Goal: Task Accomplishment & Management: Use online tool/utility

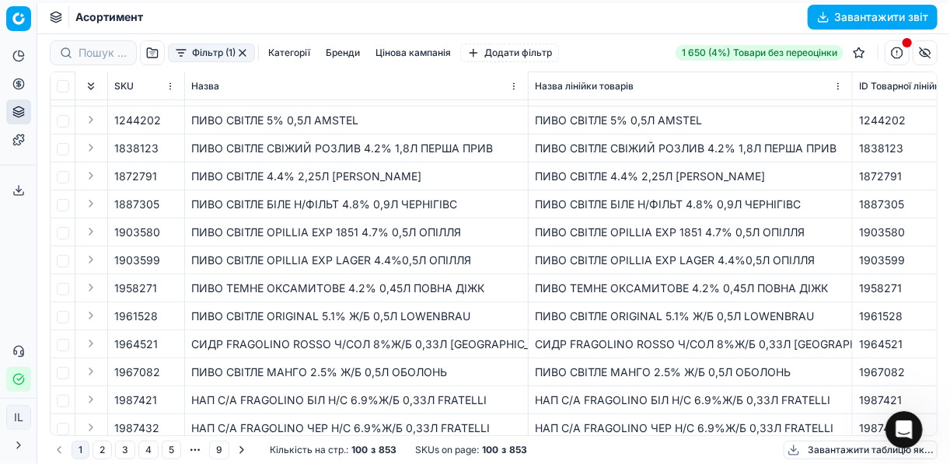
scroll to position [102, 0]
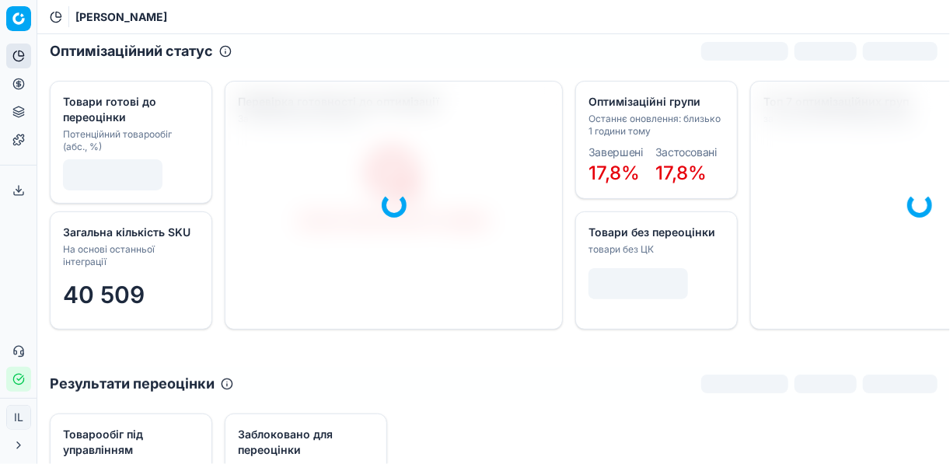
click at [18, 85] on icon at bounding box center [18, 84] width 12 height 12
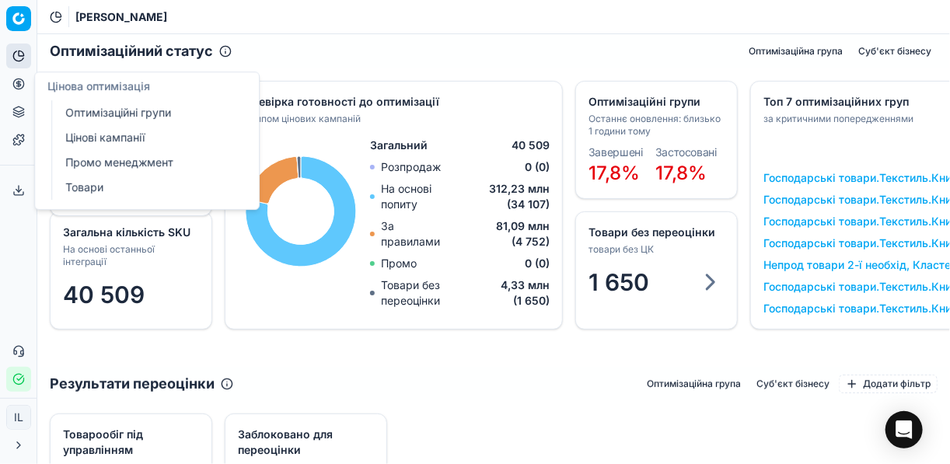
click at [14, 81] on circle at bounding box center [18, 84] width 10 height 10
click at [87, 117] on link "Оптимізаційні групи" at bounding box center [149, 113] width 181 height 22
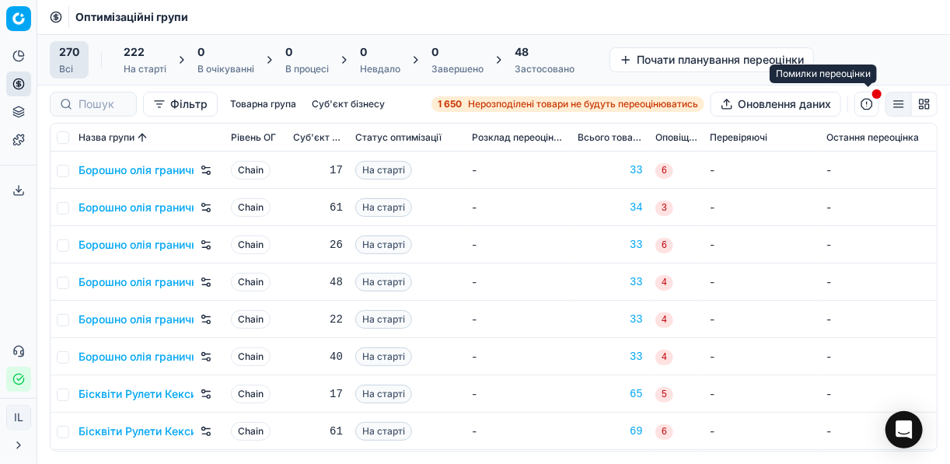
click at [868, 103] on button "button" at bounding box center [867, 104] width 25 height 25
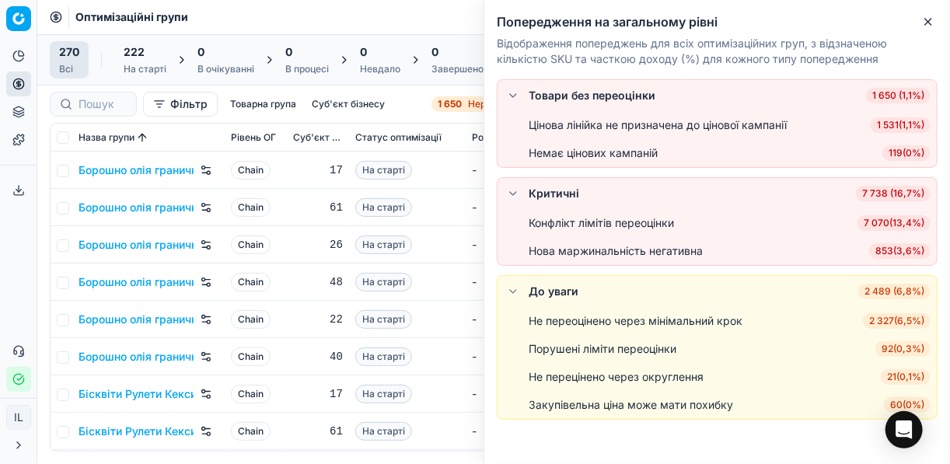
scroll to position [16, 0]
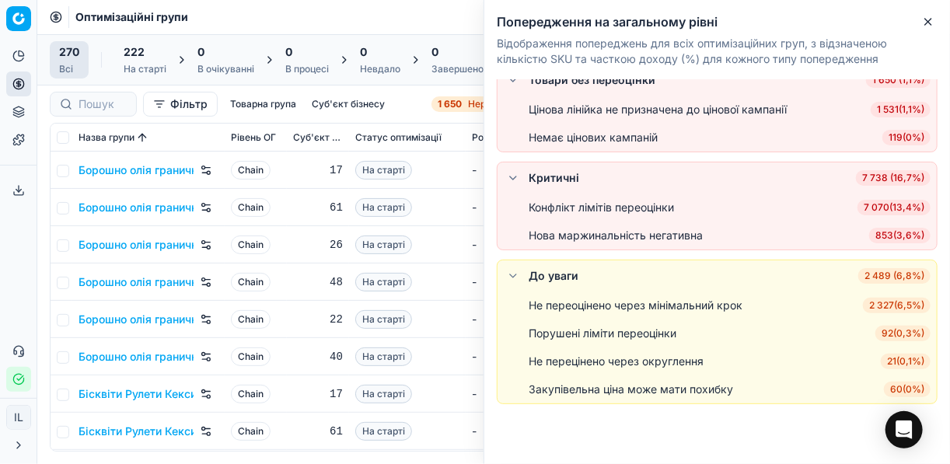
click at [901, 359] on span "21 ( 0,1% )" at bounding box center [906, 362] width 50 height 16
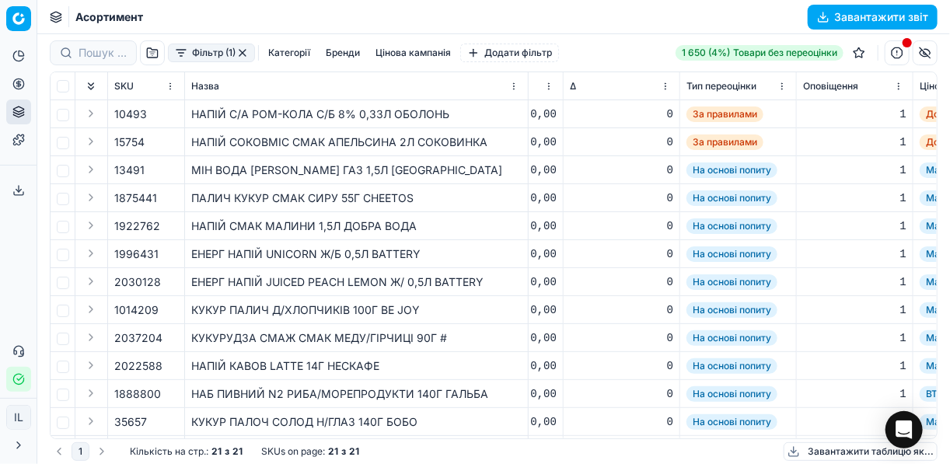
scroll to position [0, 2395]
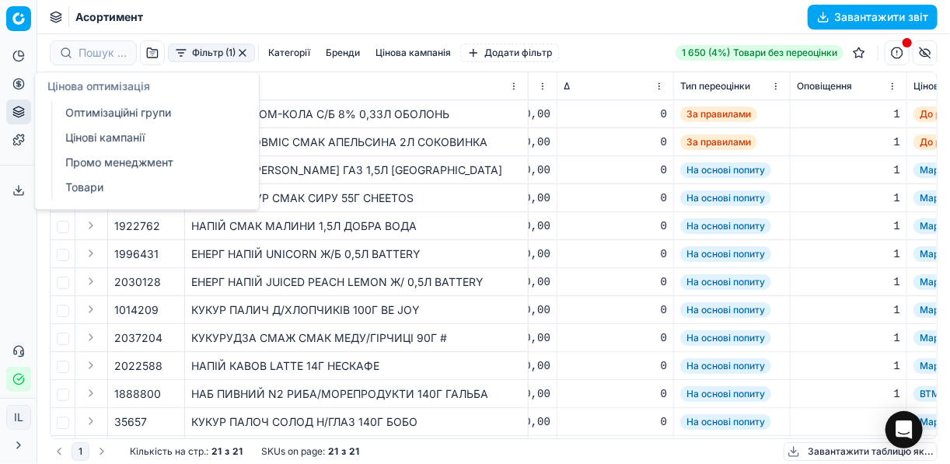
click at [20, 80] on icon at bounding box center [18, 84] width 12 height 12
click at [116, 120] on link "Оптимізаційні групи" at bounding box center [149, 113] width 181 height 22
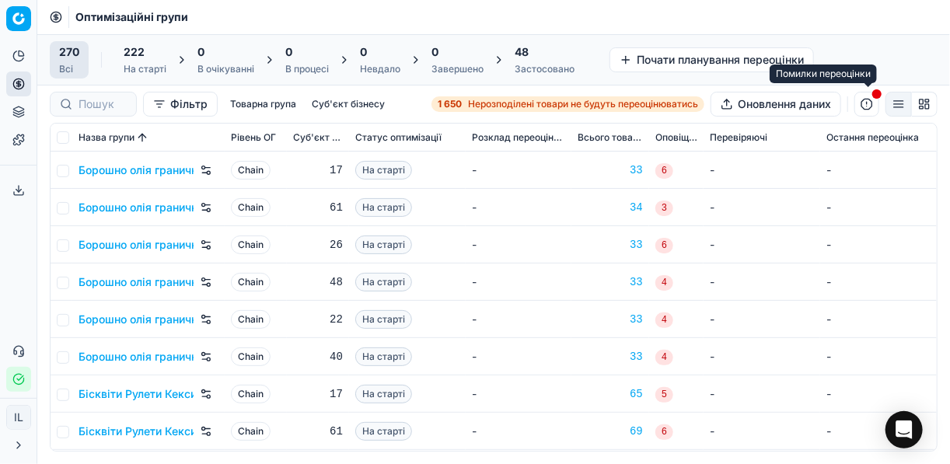
click at [871, 103] on button "button" at bounding box center [867, 104] width 25 height 25
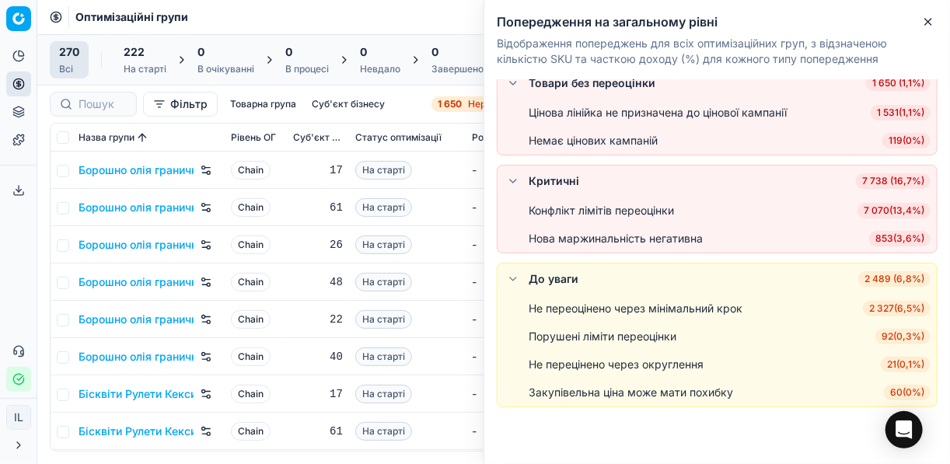
scroll to position [16, 0]
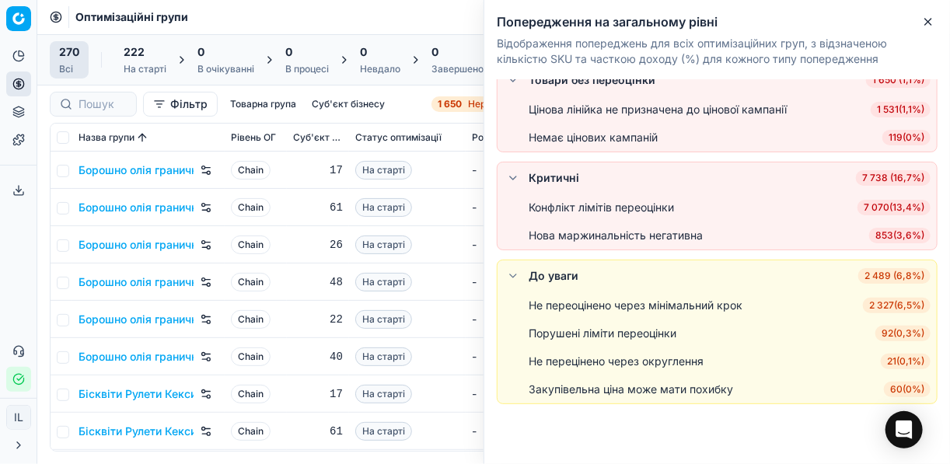
click at [891, 331] on span "92 ( 0,3% )" at bounding box center [903, 334] width 55 height 16
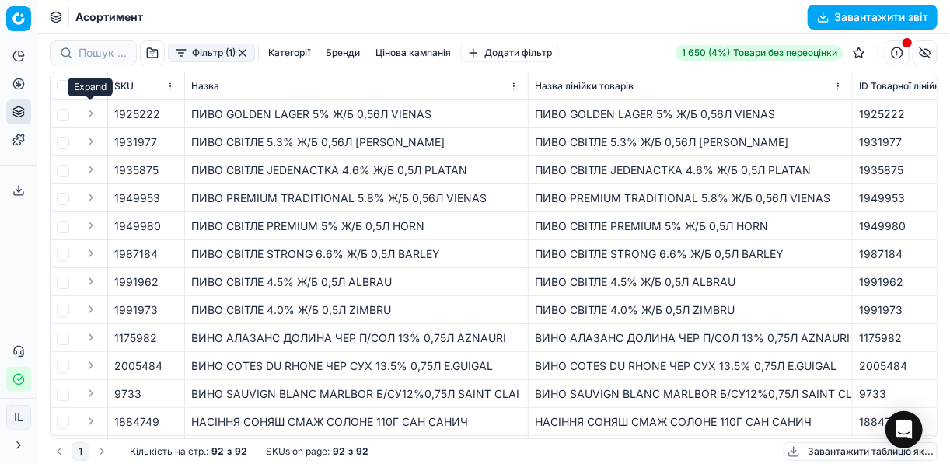
click at [88, 112] on button "Expand" at bounding box center [91, 113] width 19 height 19
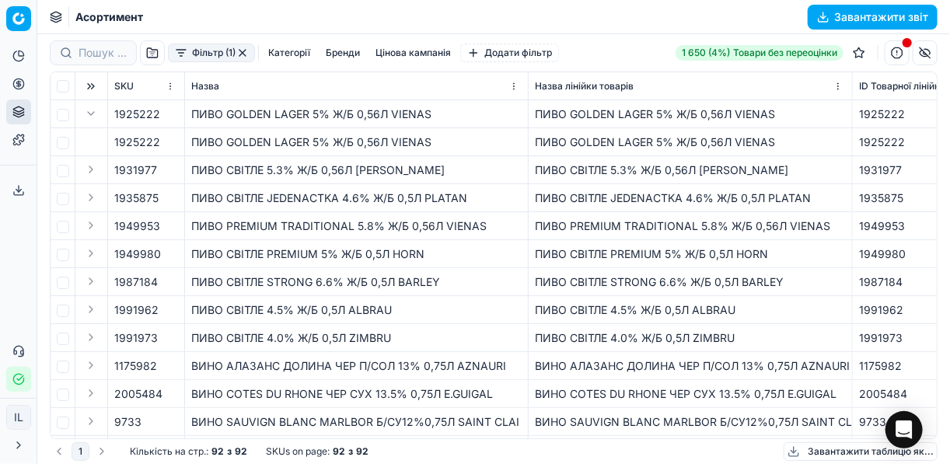
click at [173, 115] on button "button" at bounding box center [171, 115] width 16 height 16
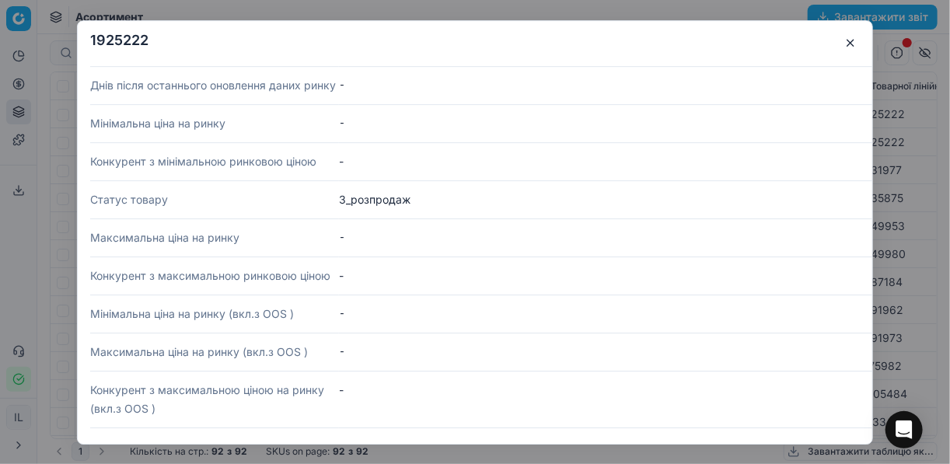
scroll to position [1618, 0]
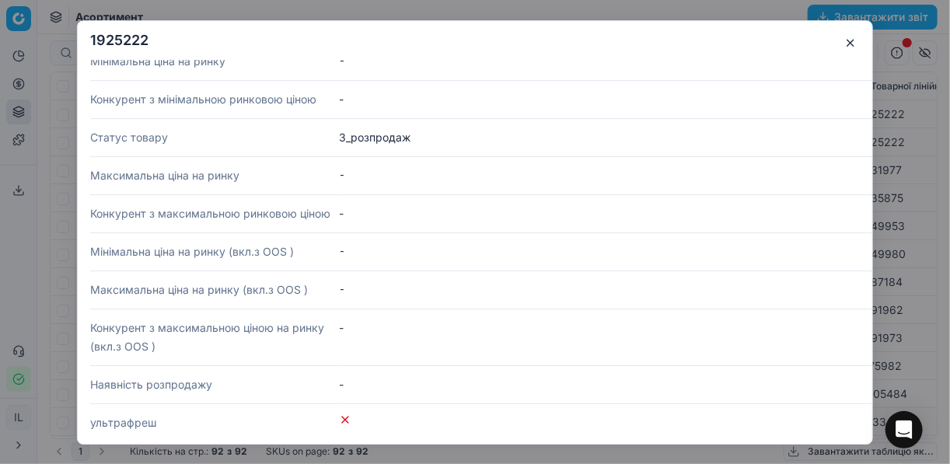
click at [839, 44] on h2 "1925222" at bounding box center [475, 40] width 770 height 14
click at [846, 44] on button "button" at bounding box center [850, 42] width 19 height 19
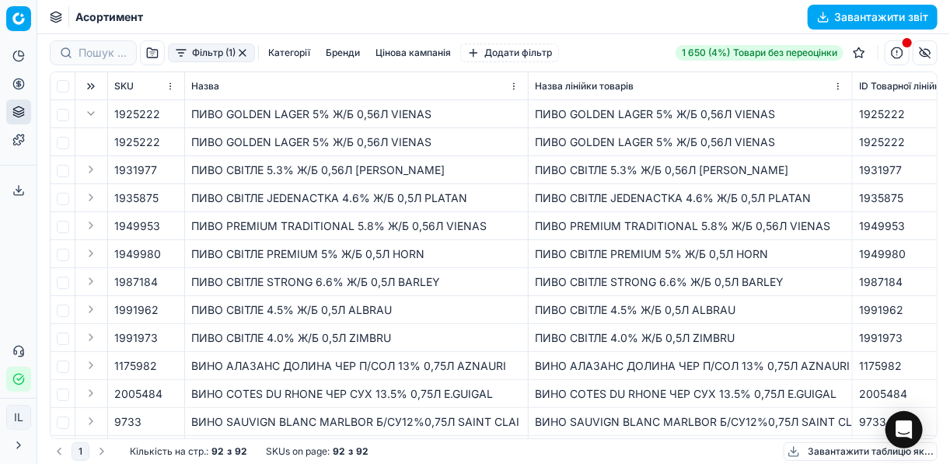
scroll to position [62, 0]
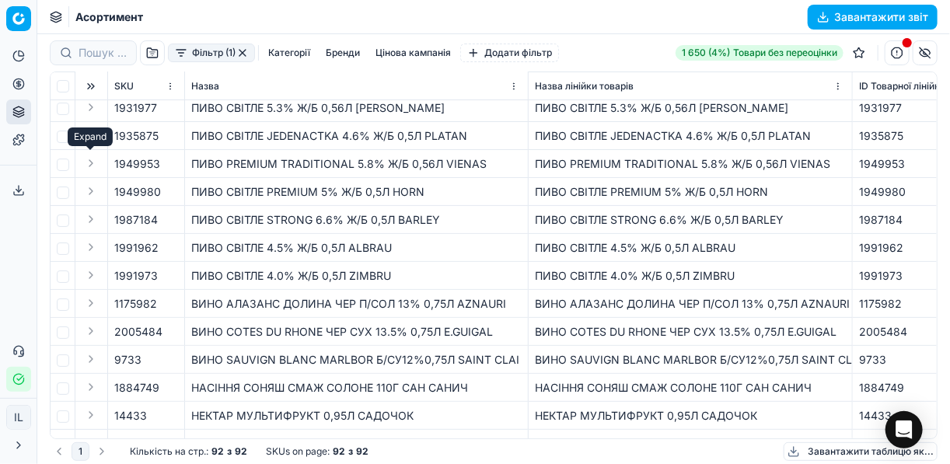
click at [93, 163] on button "Expand" at bounding box center [91, 163] width 19 height 19
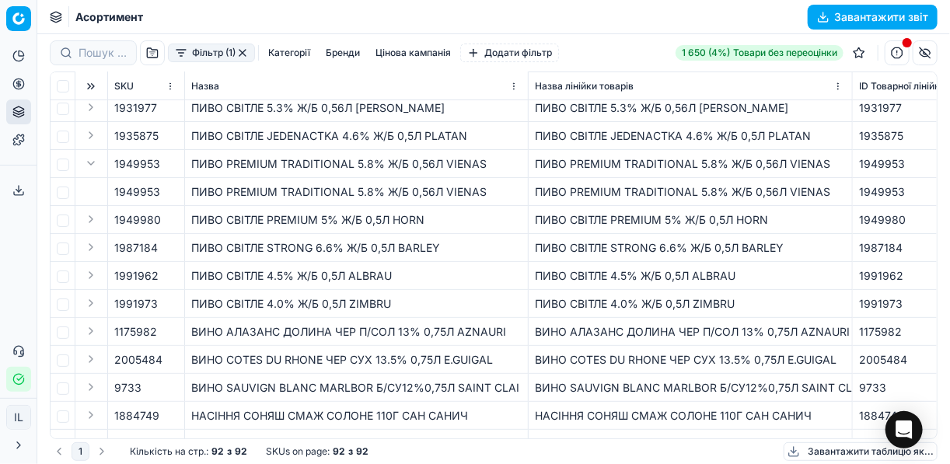
click at [157, 165] on span "1949953" at bounding box center [137, 164] width 46 height 16
click at [170, 166] on button "button" at bounding box center [171, 164] width 16 height 16
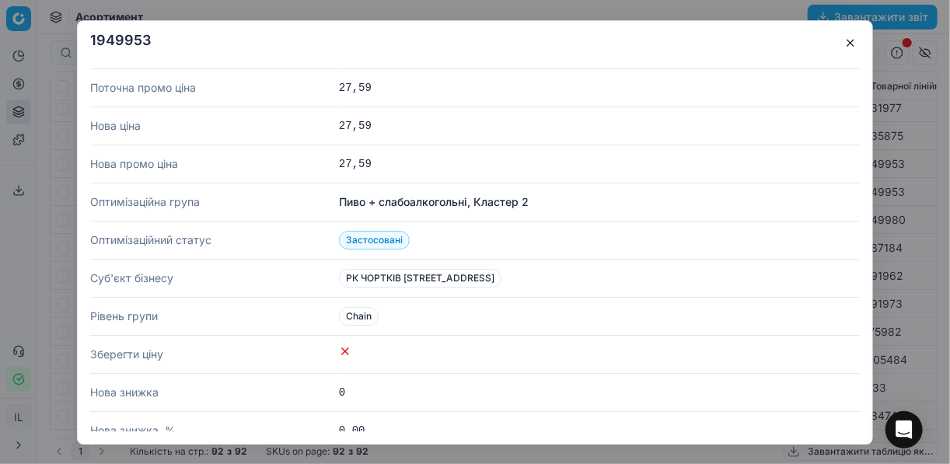
scroll to position [249, 0]
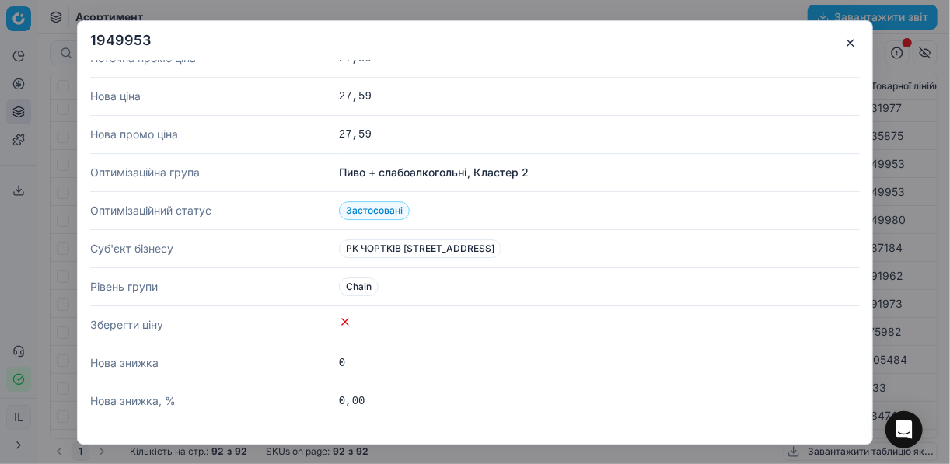
click at [843, 44] on button "button" at bounding box center [850, 42] width 19 height 19
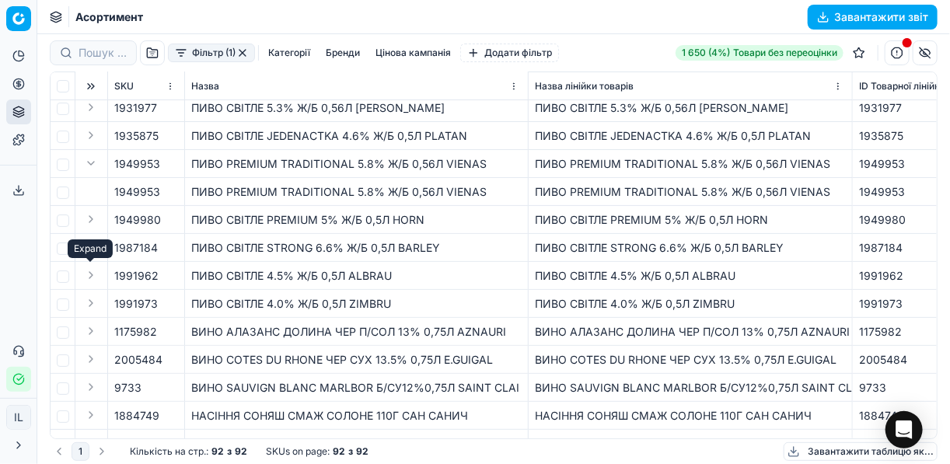
click at [94, 276] on button "Expand" at bounding box center [91, 275] width 19 height 19
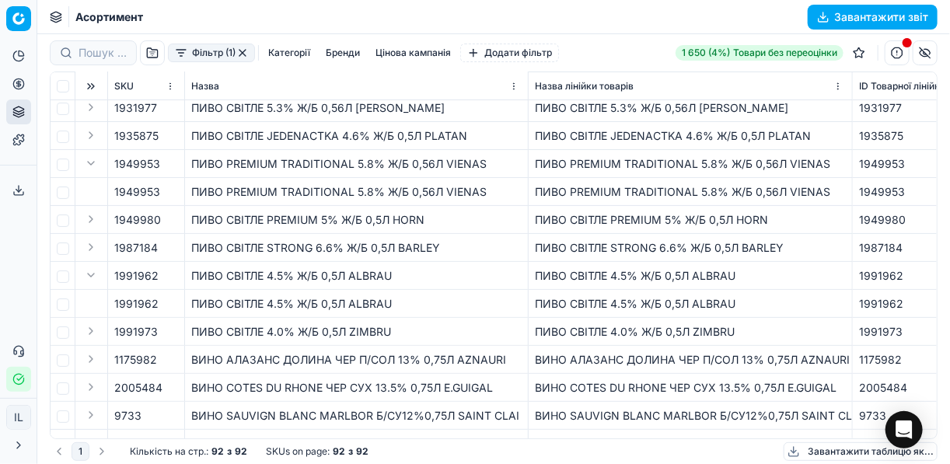
click at [168, 275] on button "button" at bounding box center [171, 276] width 16 height 16
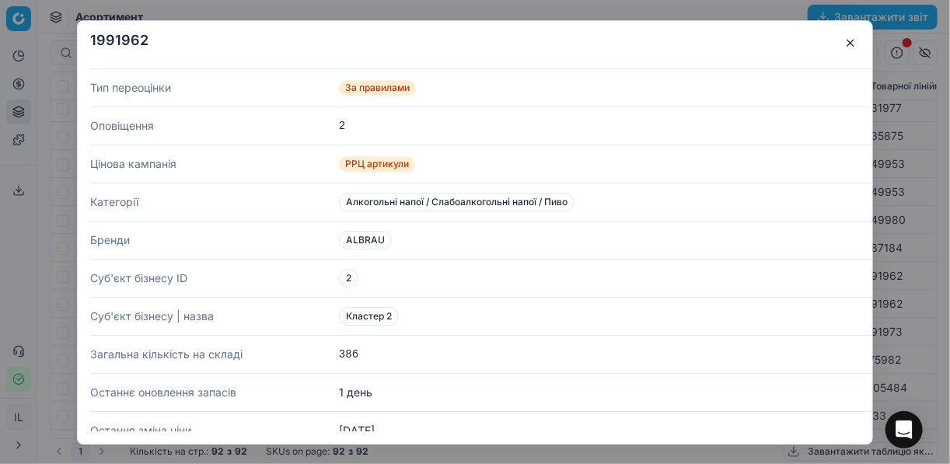
scroll to position [669, 0]
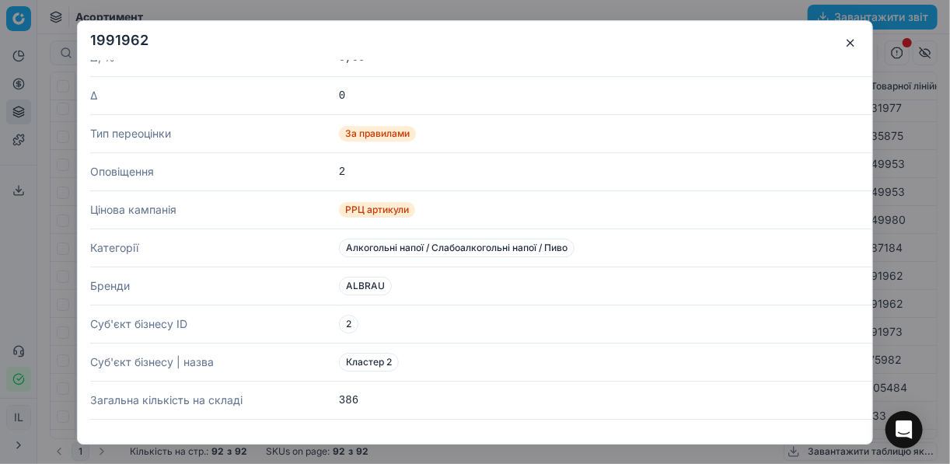
click at [851, 43] on button "button" at bounding box center [850, 42] width 19 height 19
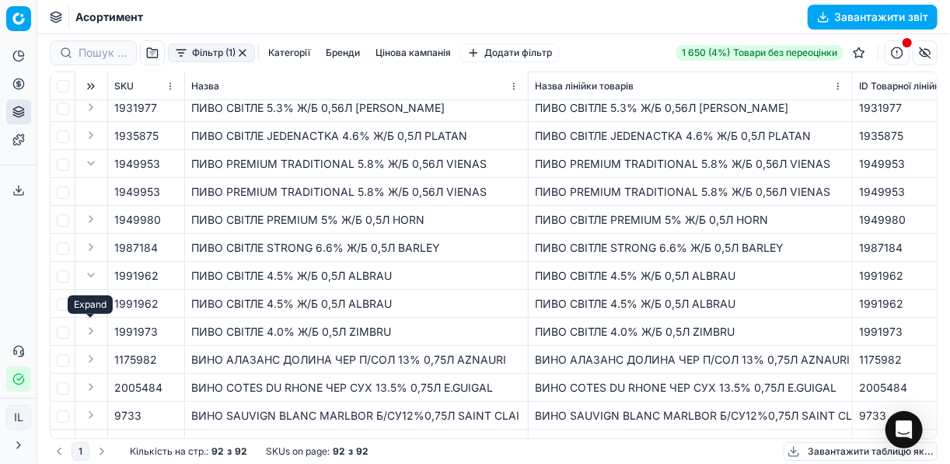
click at [95, 335] on button "Expand" at bounding box center [91, 331] width 19 height 19
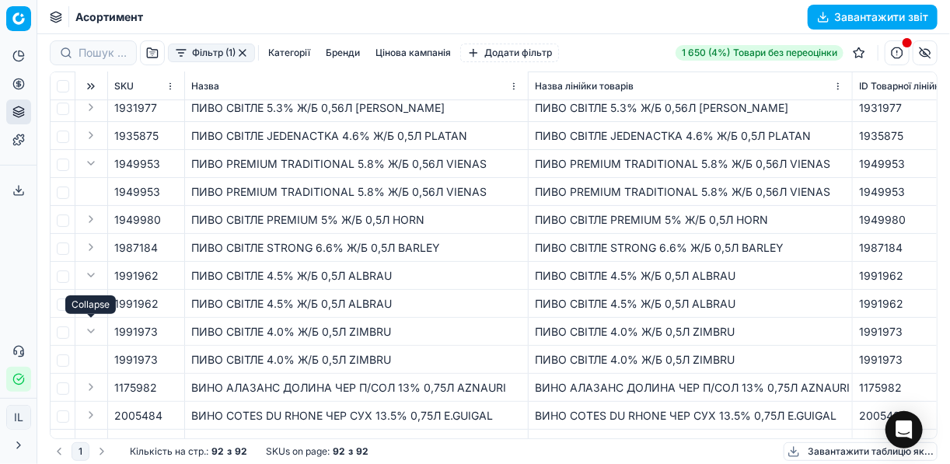
click at [88, 332] on button "Expand" at bounding box center [91, 331] width 19 height 19
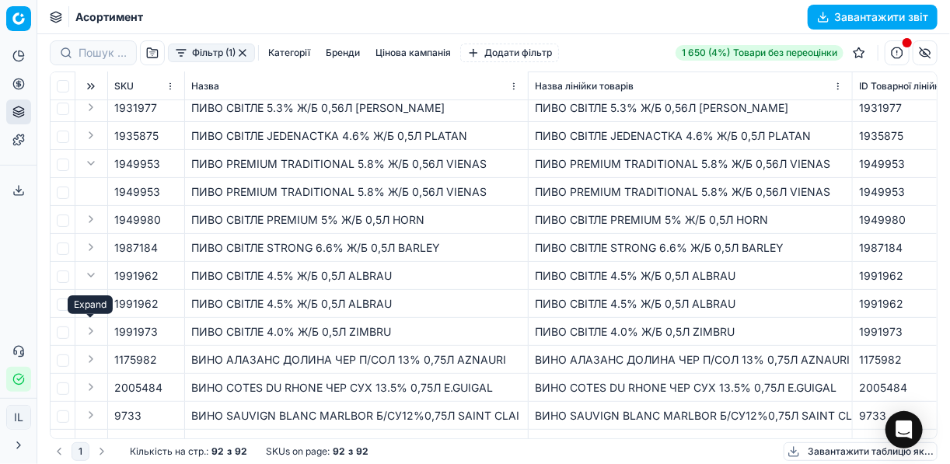
click at [93, 334] on button "Expand" at bounding box center [91, 331] width 19 height 19
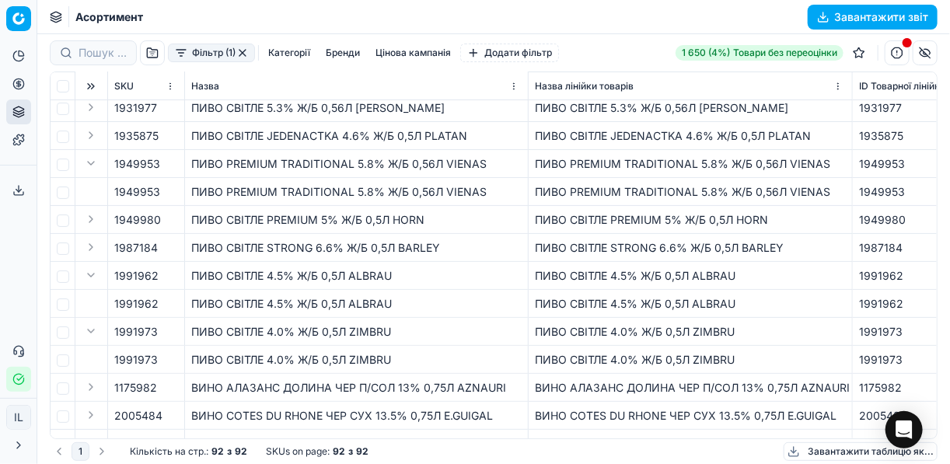
click at [168, 332] on button "button" at bounding box center [171, 332] width 16 height 16
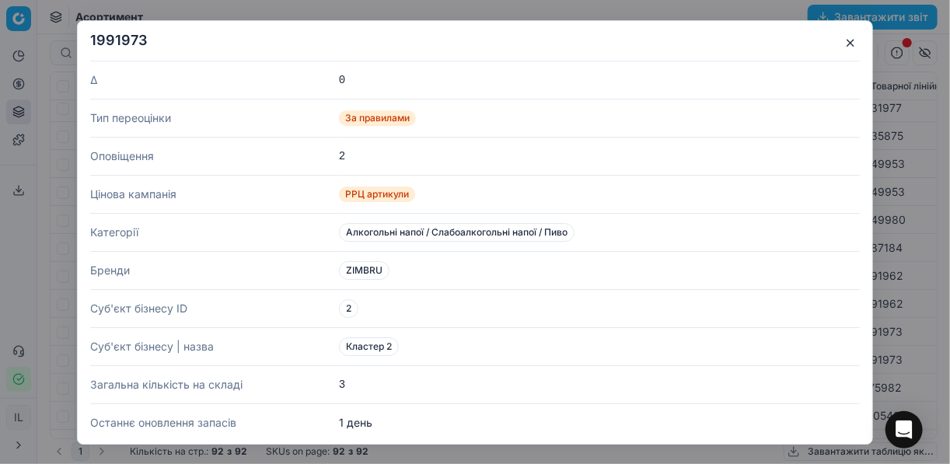
scroll to position [809, 0]
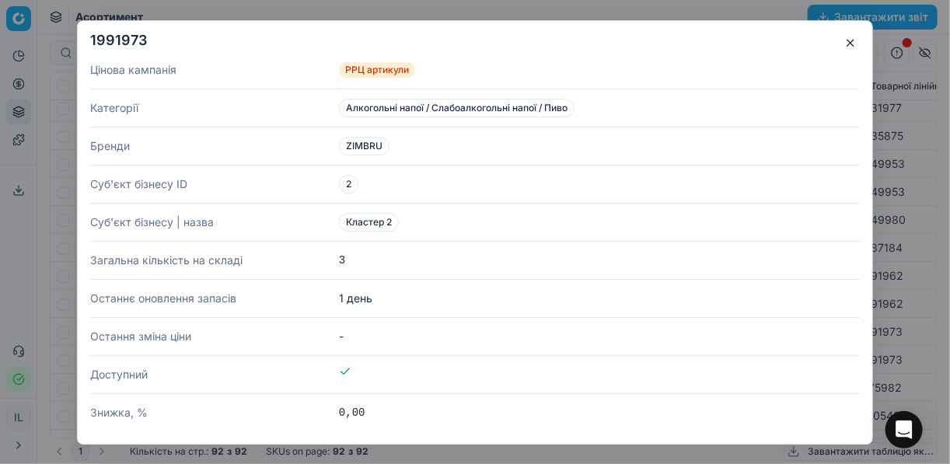
click at [847, 39] on button "button" at bounding box center [850, 42] width 19 height 19
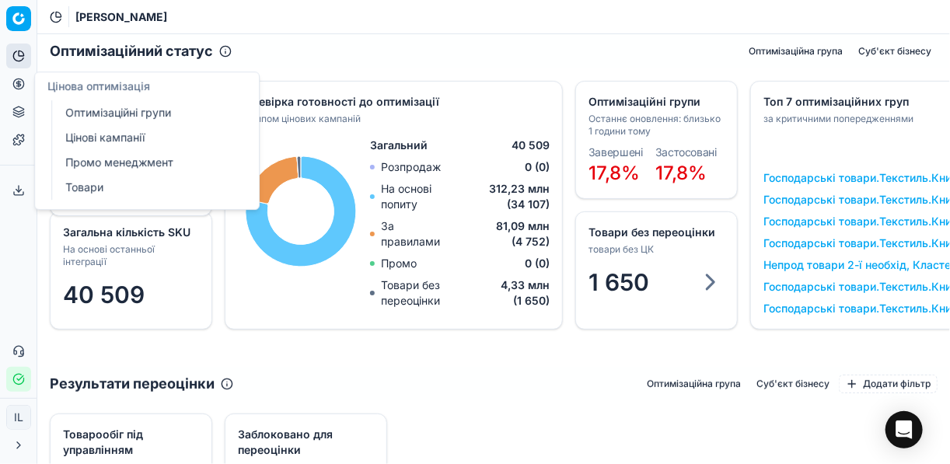
click at [15, 84] on icon at bounding box center [18, 84] width 12 height 12
click at [82, 135] on link "Цінові кампанії" at bounding box center [149, 138] width 181 height 22
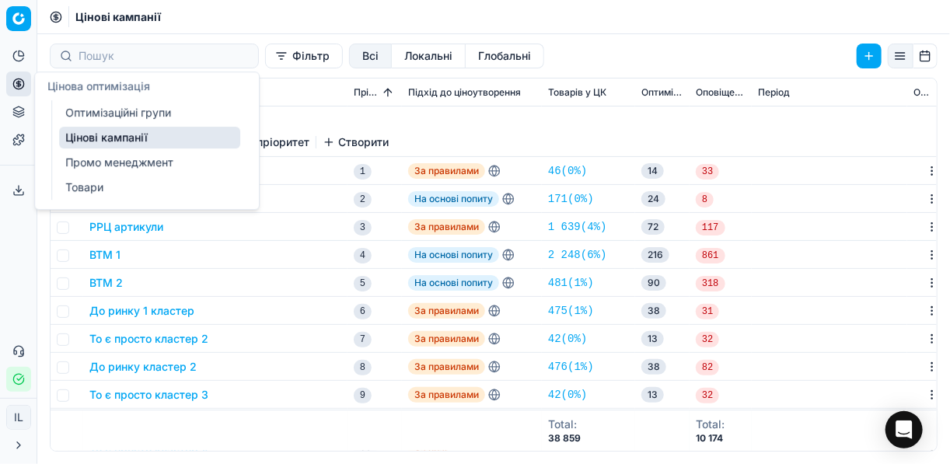
click at [82, 135] on link "Цінові кампанії" at bounding box center [149, 138] width 181 height 22
click at [138, 138] on link "Цінові кампанії" at bounding box center [149, 138] width 181 height 22
drag, startPoint x: 138, startPoint y: 138, endPoint x: 196, endPoint y: 145, distance: 58.7
click at [196, 145] on link "Цінові кампанії" at bounding box center [149, 138] width 181 height 22
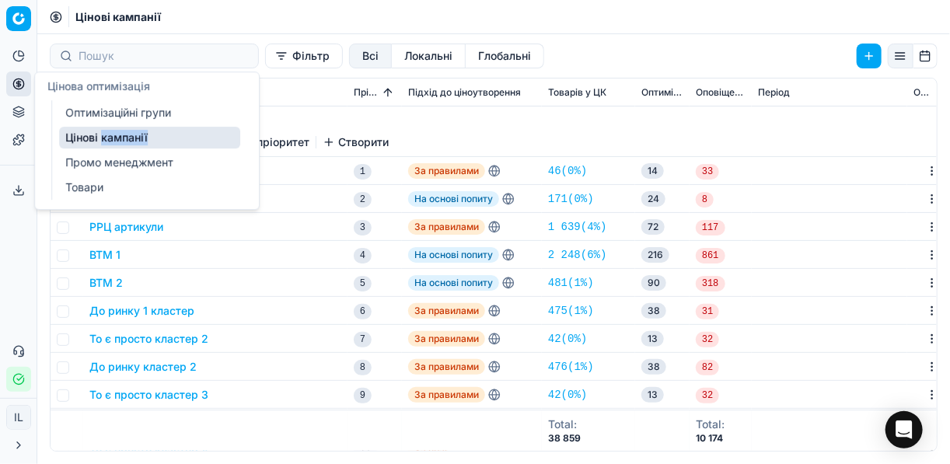
click at [194, 142] on link "Цінові кампанії" at bounding box center [149, 138] width 181 height 22
click at [265, 57] on button "Фільтр" at bounding box center [304, 56] width 78 height 25
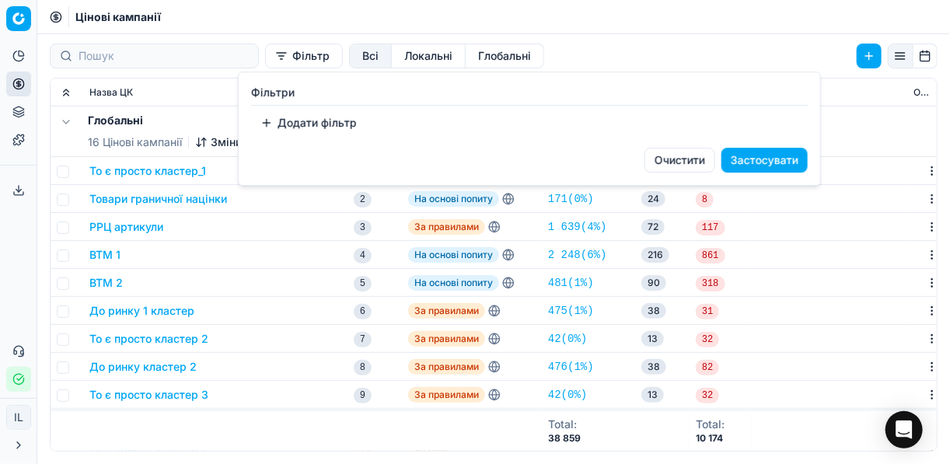
click at [264, 124] on button "Додати фільтр" at bounding box center [308, 122] width 115 height 25
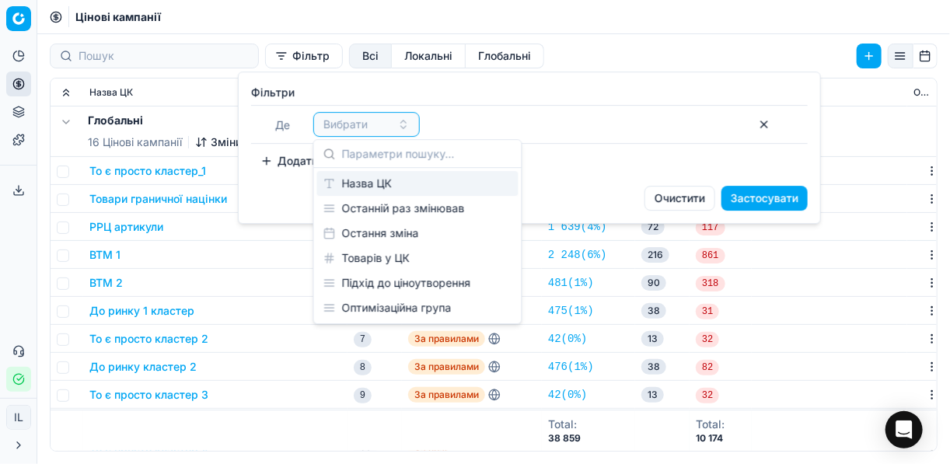
click at [353, 181] on div "Назва ЦК" at bounding box center [417, 183] width 201 height 25
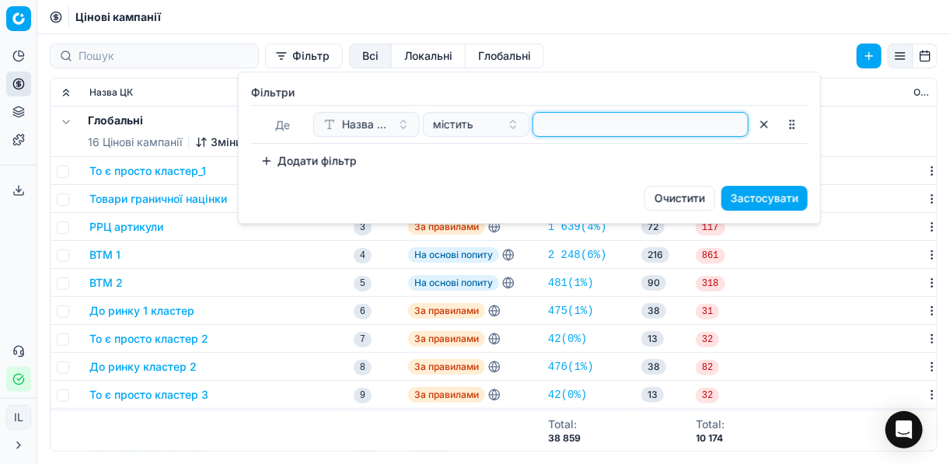
click at [555, 126] on input at bounding box center [641, 124] width 202 height 23
type input "c"
type input "солодк"
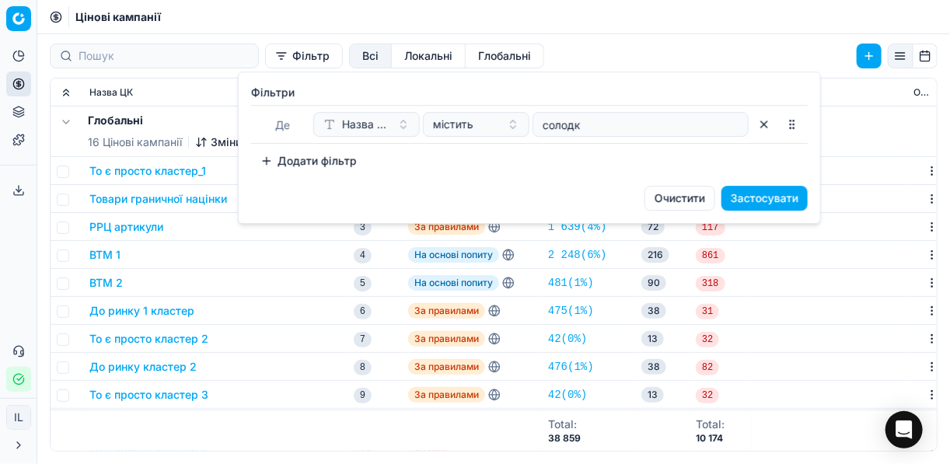
click at [710, 205] on button "Застосувати" at bounding box center [765, 198] width 86 height 25
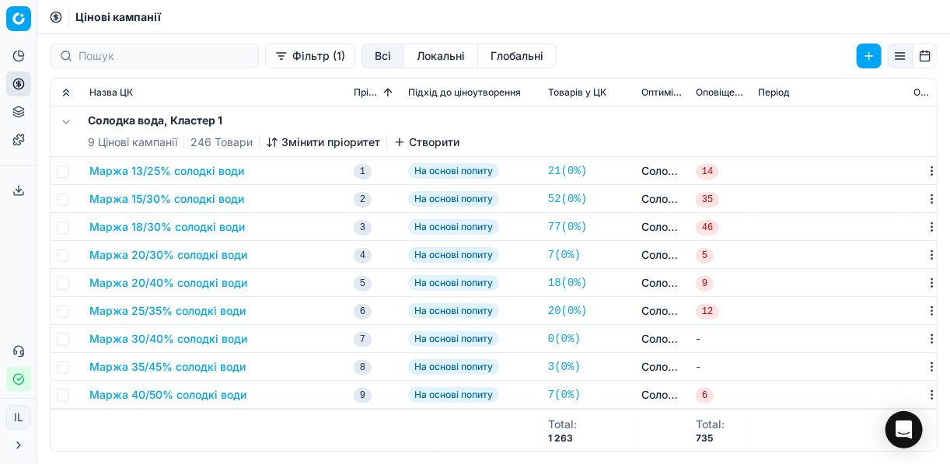
click at [173, 198] on button "Маржа 15/30% солодкі води" at bounding box center [166, 199] width 155 height 16
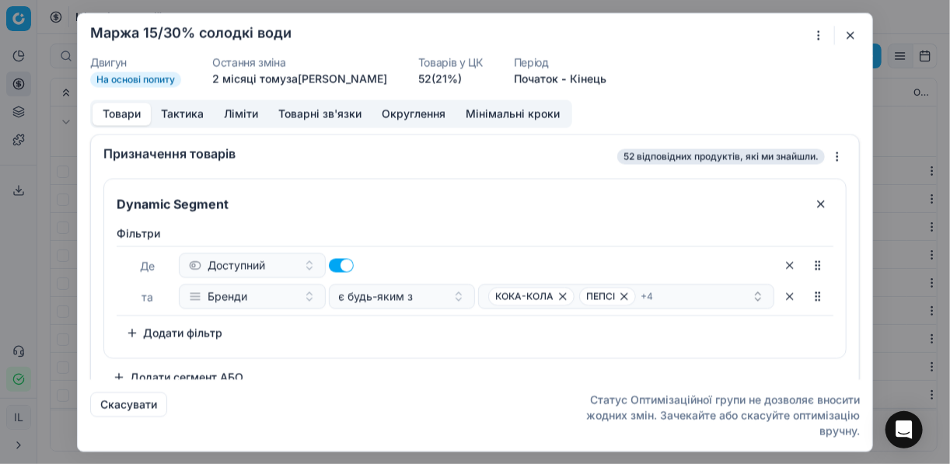
click at [407, 114] on button "Округлення" at bounding box center [414, 114] width 84 height 23
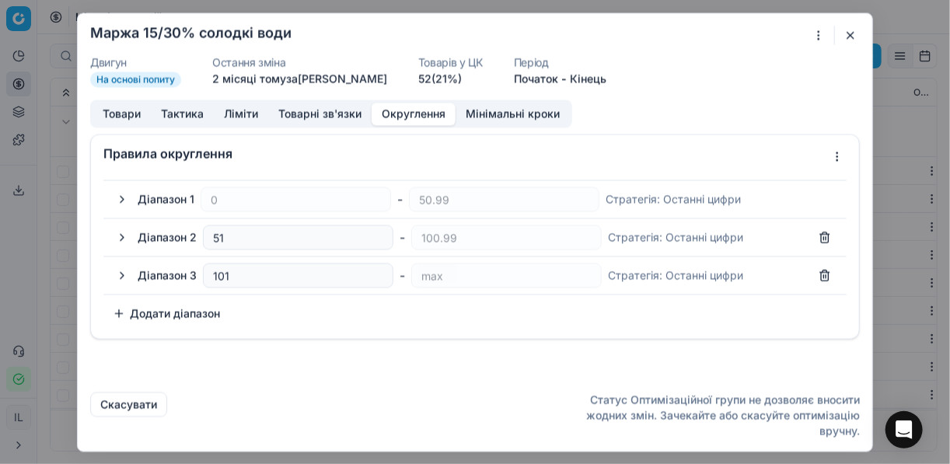
click at [710, 33] on button "button" at bounding box center [850, 35] width 19 height 19
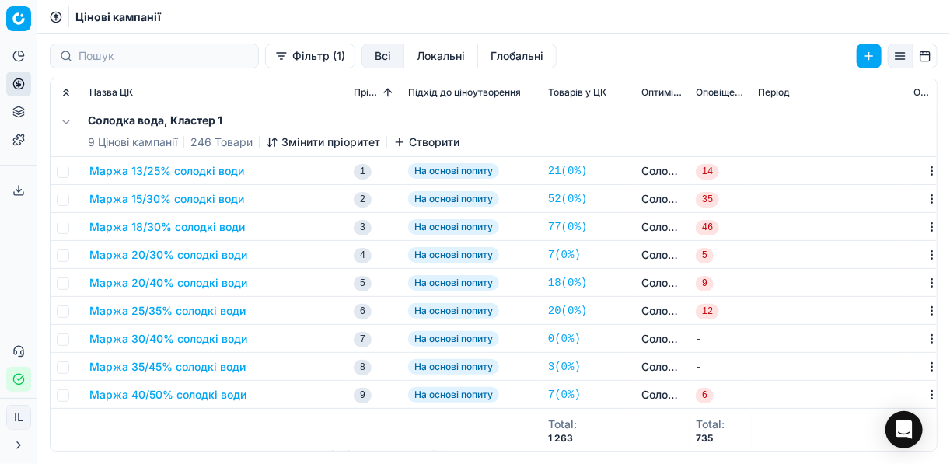
click at [231, 172] on button "Маржа 13/25% солодкі води" at bounding box center [166, 171] width 155 height 16
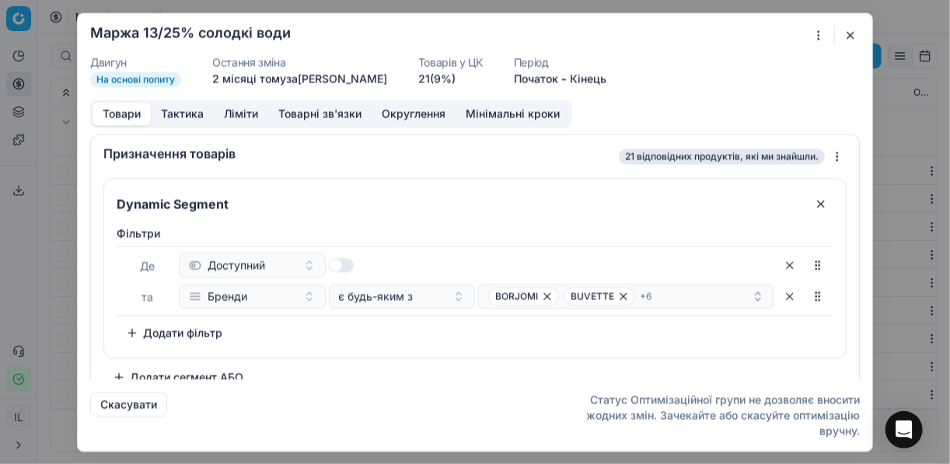
click at [399, 112] on button "Округлення" at bounding box center [414, 114] width 84 height 23
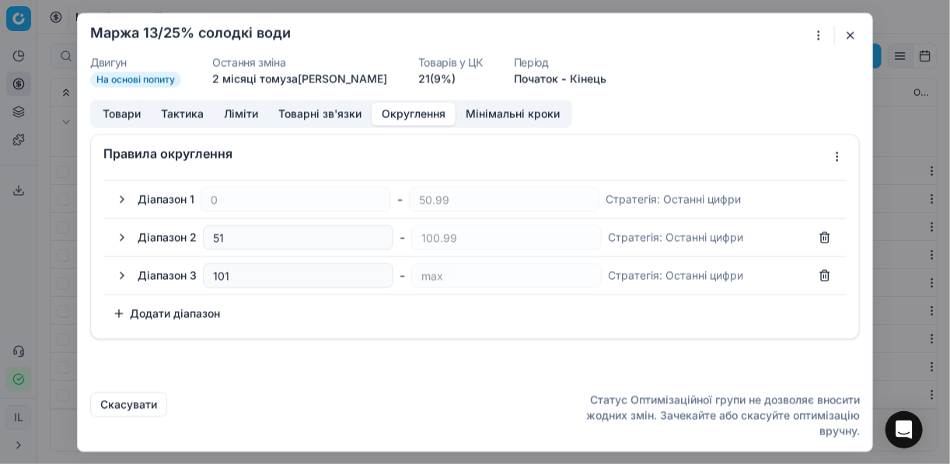
click at [121, 201] on button "button" at bounding box center [122, 199] width 19 height 19
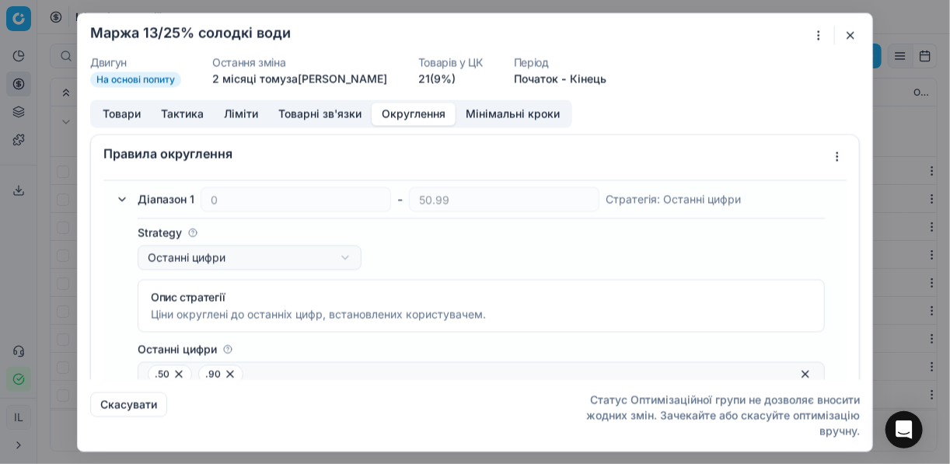
click at [121, 201] on button "button" at bounding box center [122, 199] width 19 height 19
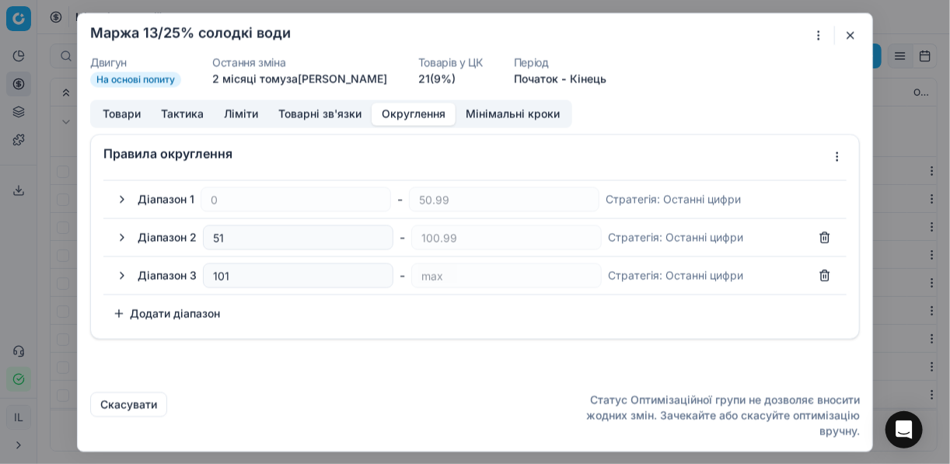
click at [120, 239] on button "button" at bounding box center [122, 237] width 19 height 19
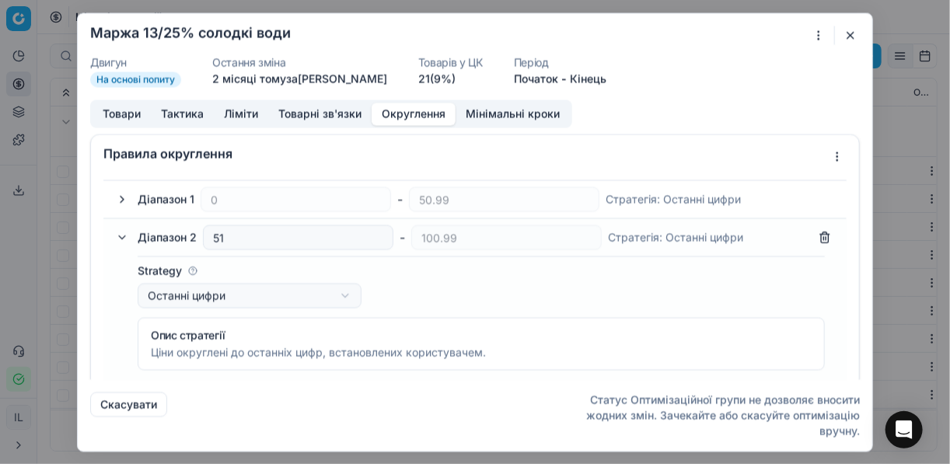
click at [120, 239] on button "button" at bounding box center [122, 237] width 19 height 19
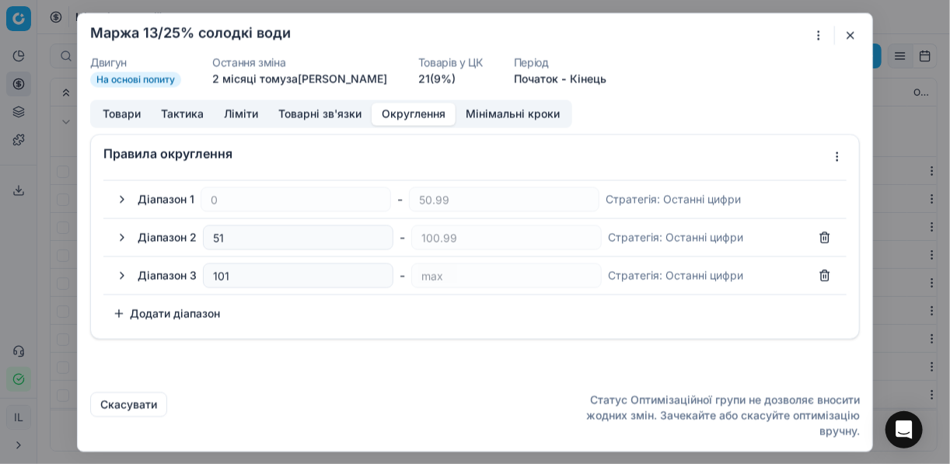
click at [127, 275] on button "button" at bounding box center [122, 275] width 19 height 19
click at [710, 30] on button "button" at bounding box center [850, 35] width 19 height 19
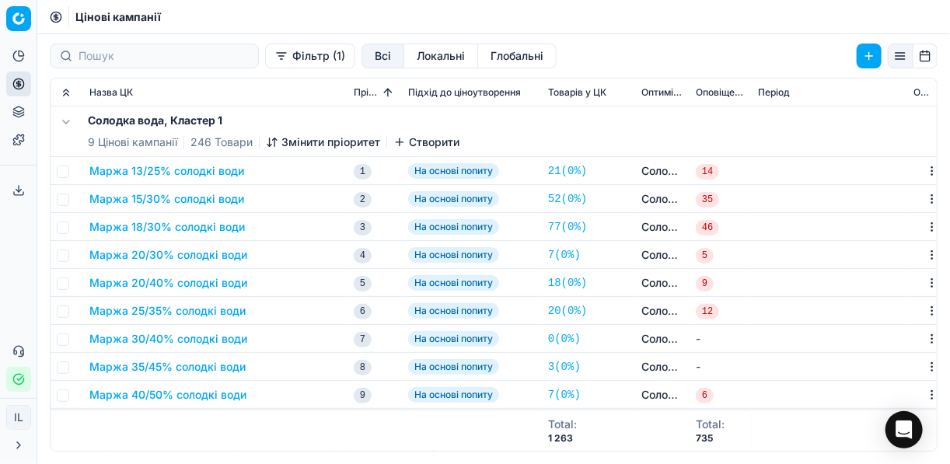
click at [138, 194] on button "Маржа 15/30% солодкі води" at bounding box center [166, 199] width 155 height 16
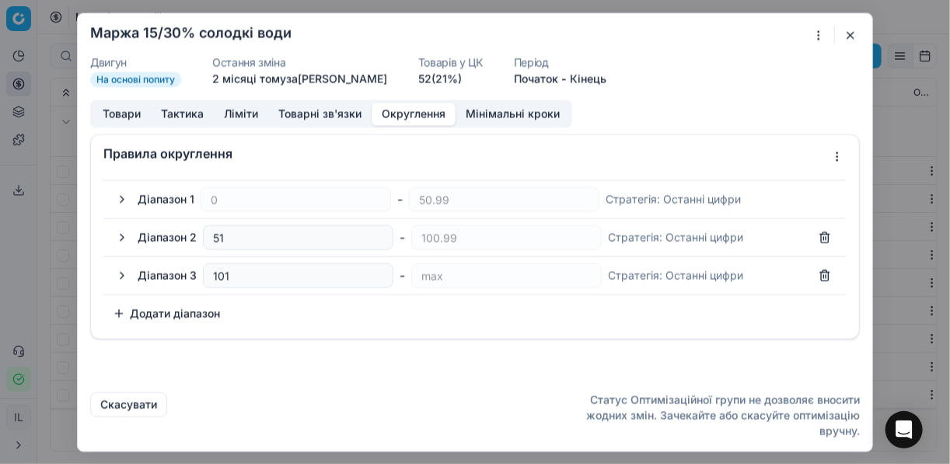
click at [421, 112] on button "Округлення" at bounding box center [414, 114] width 84 height 23
click at [123, 199] on button "button" at bounding box center [122, 199] width 19 height 19
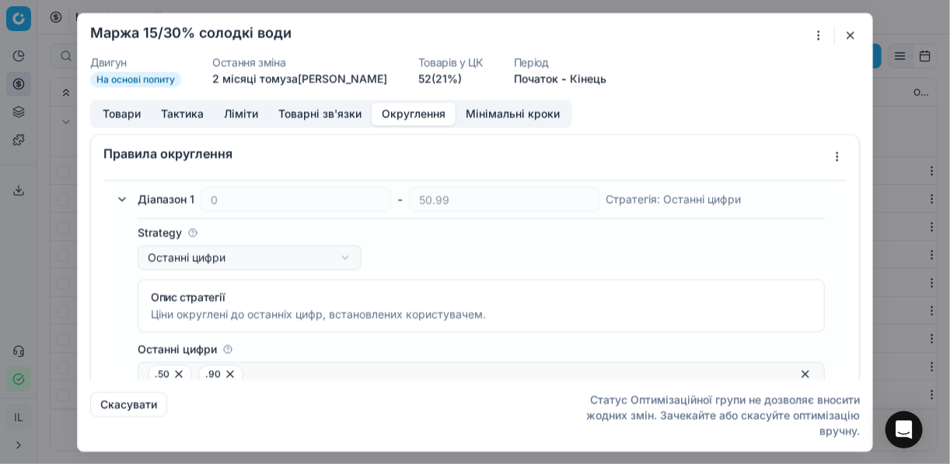
click at [123, 199] on button "button" at bounding box center [122, 199] width 19 height 19
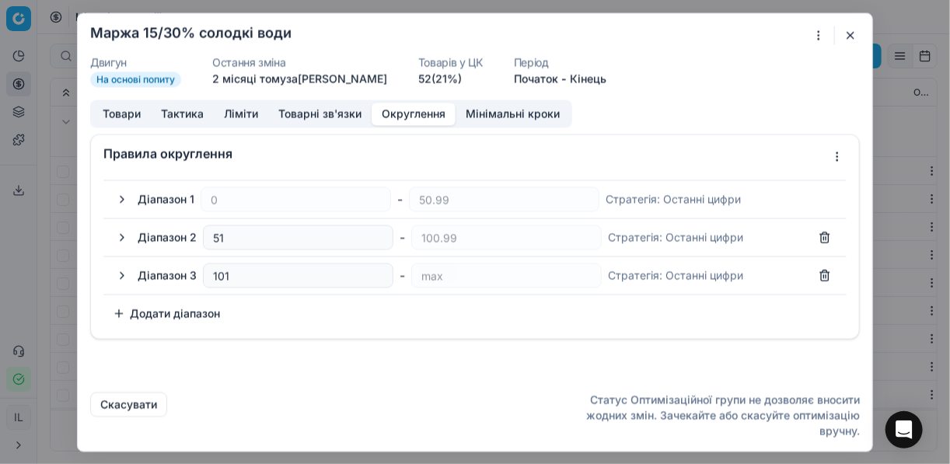
click at [123, 239] on button "button" at bounding box center [122, 237] width 19 height 19
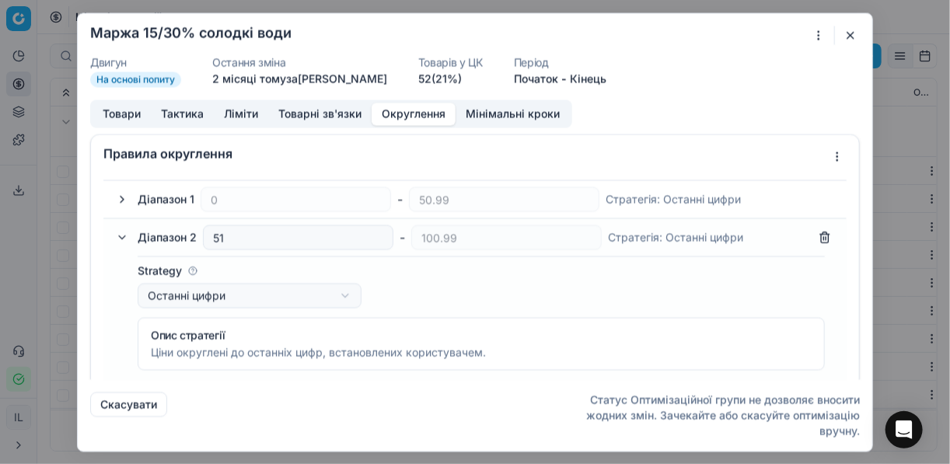
click at [123, 238] on button "button" at bounding box center [122, 237] width 19 height 19
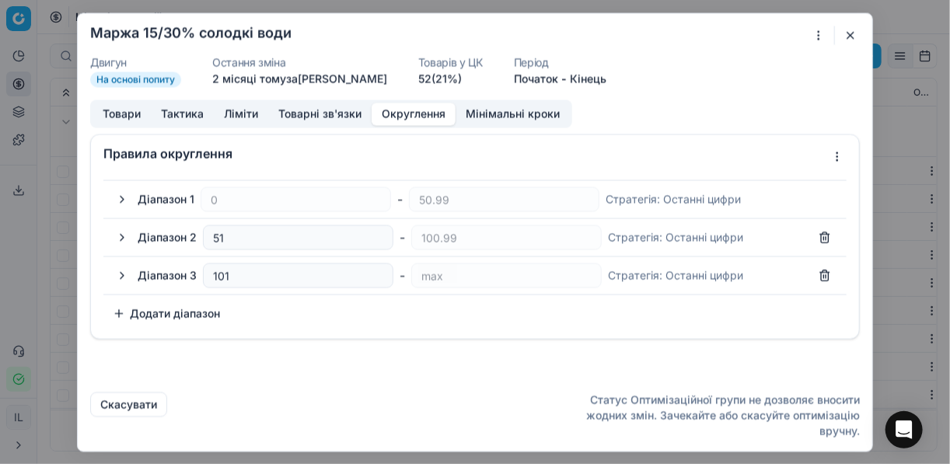
click at [121, 270] on button "button" at bounding box center [122, 275] width 19 height 19
click at [710, 33] on button "button" at bounding box center [850, 35] width 19 height 19
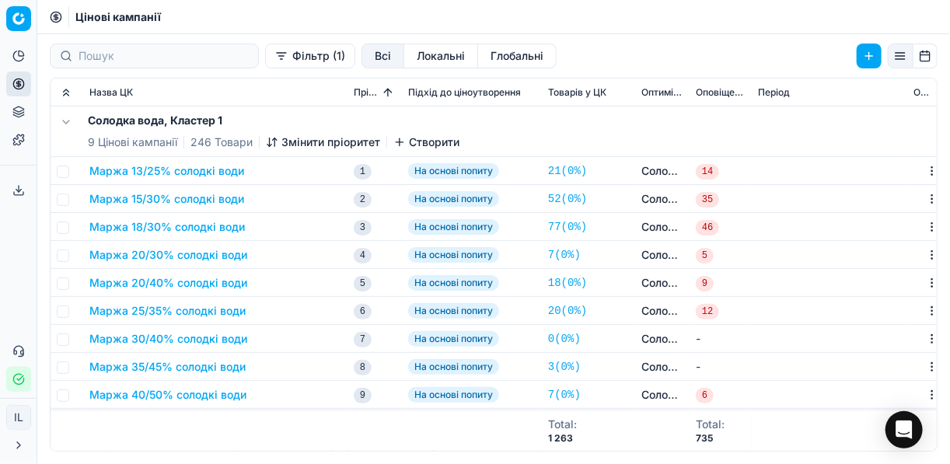
click at [176, 239] on td "Маржа 18/30% солодкі води" at bounding box center [215, 227] width 264 height 28
click at [179, 255] on button "Маржа 20/30% солодкі води" at bounding box center [168, 255] width 158 height 16
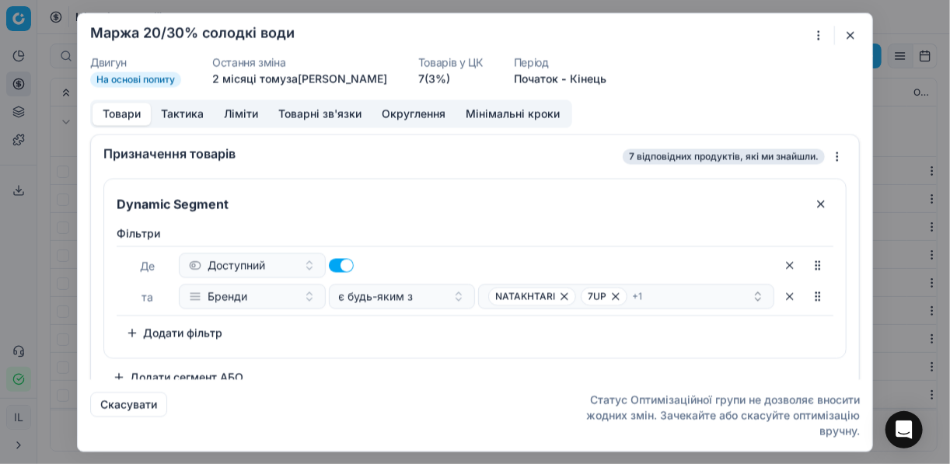
click at [597, 334] on div "Фiльтри Де Доступний та Бренди є будь-яким з NATAKHTARI 7UP + 1 To pick up a so…" at bounding box center [475, 286] width 717 height 120
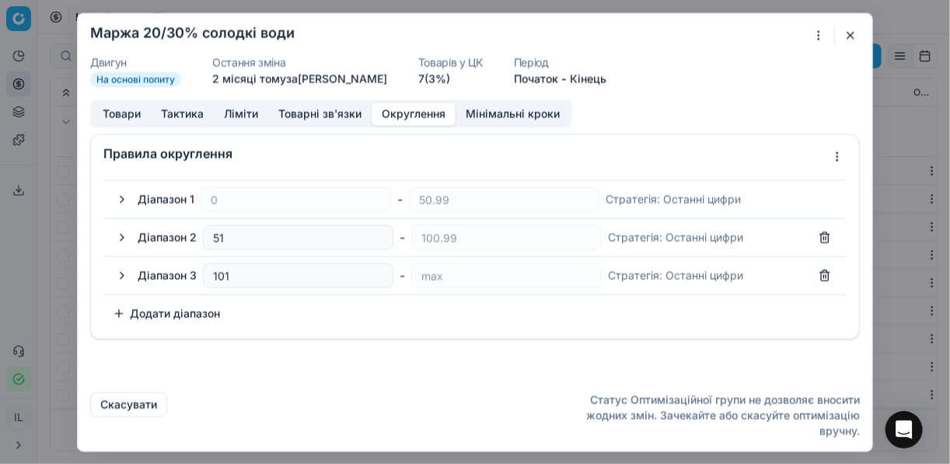
click at [399, 110] on button "Округлення" at bounding box center [414, 114] width 84 height 23
click at [124, 199] on button "button" at bounding box center [122, 199] width 19 height 19
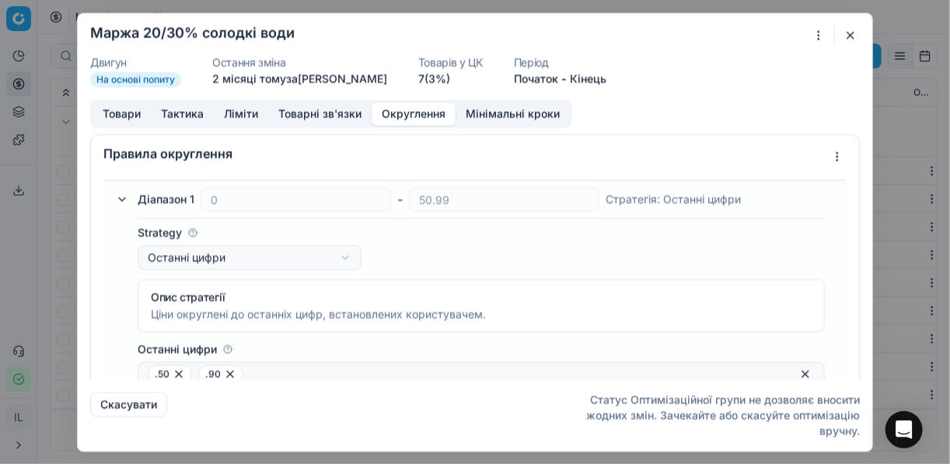
click at [710, 23] on form "Ми зберігаємо налаштування ЦК. Будь ласка, зачекайте, це може зайняти декілька …" at bounding box center [475, 232] width 795 height 438
click at [710, 34] on button "button" at bounding box center [850, 35] width 19 height 19
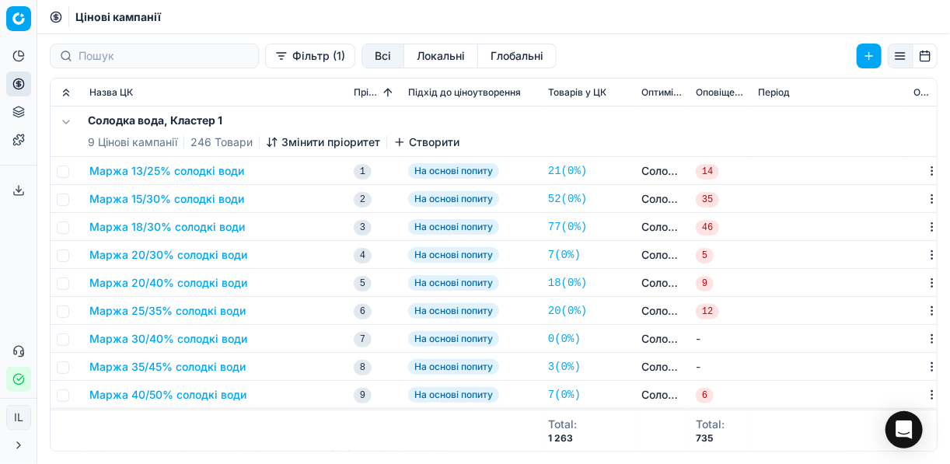
click at [100, 205] on button "Маржа 15/30% солодкі води" at bounding box center [166, 199] width 155 height 16
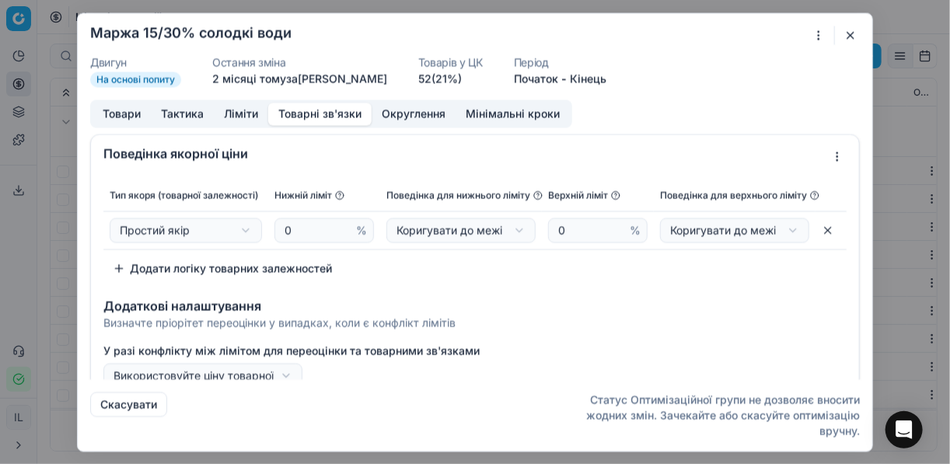
click at [339, 115] on button "Товарні зв'язки" at bounding box center [319, 114] width 103 height 23
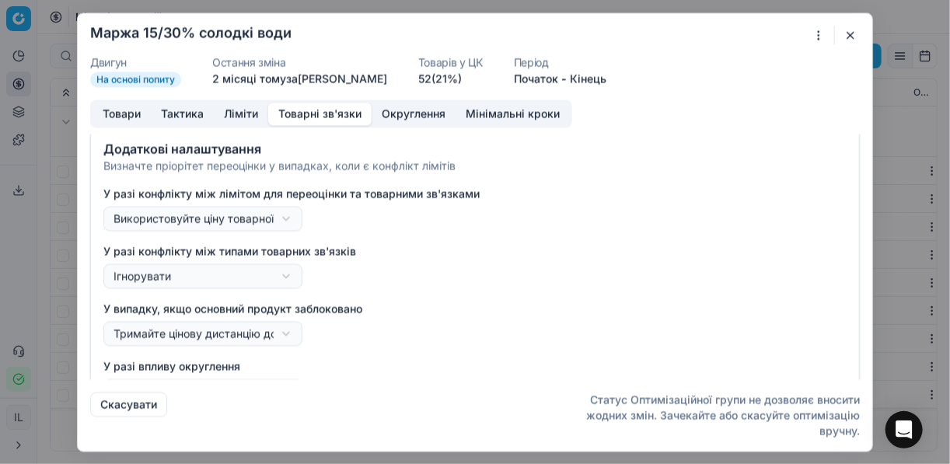
scroll to position [187, 0]
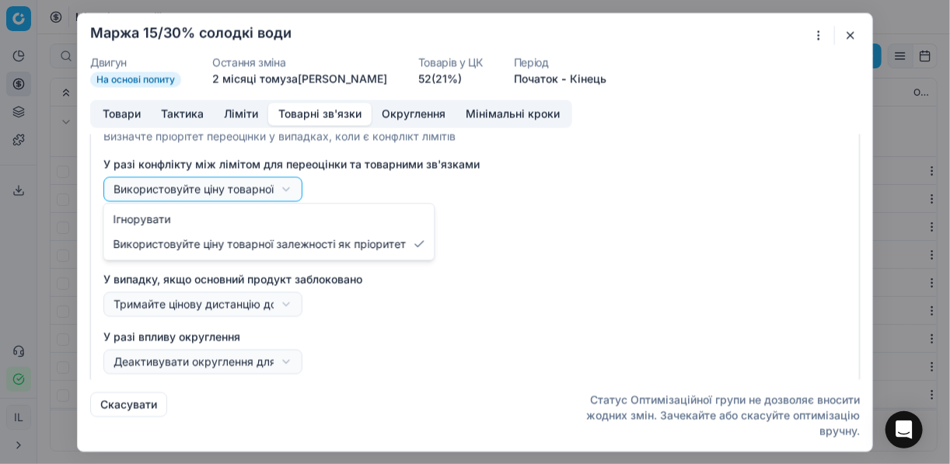
click at [287, 188] on div "Ми зберігаємо налаштування ЦК. Будь ласка, зачекайте, це може зайняти декілька …" at bounding box center [475, 232] width 950 height 464
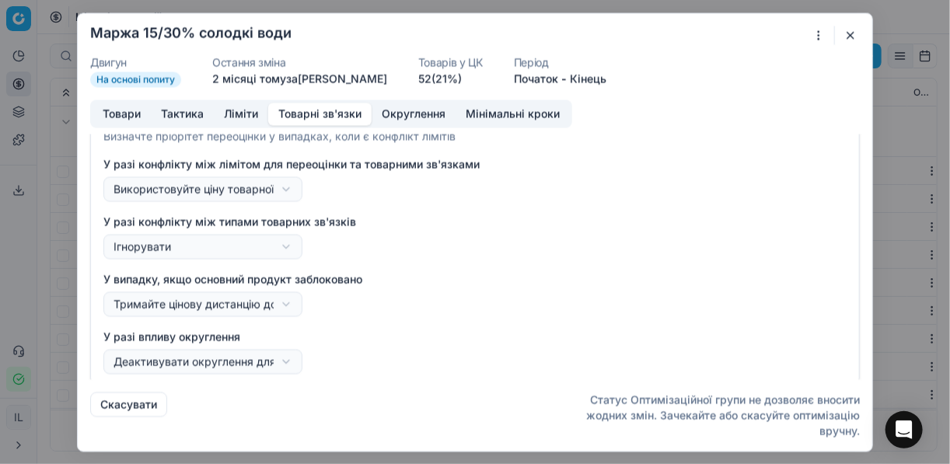
click at [287, 188] on div "Ми зберігаємо налаштування ЦК. Будь ласка, зачекайте, це може зайняти декілька …" at bounding box center [475, 232] width 950 height 464
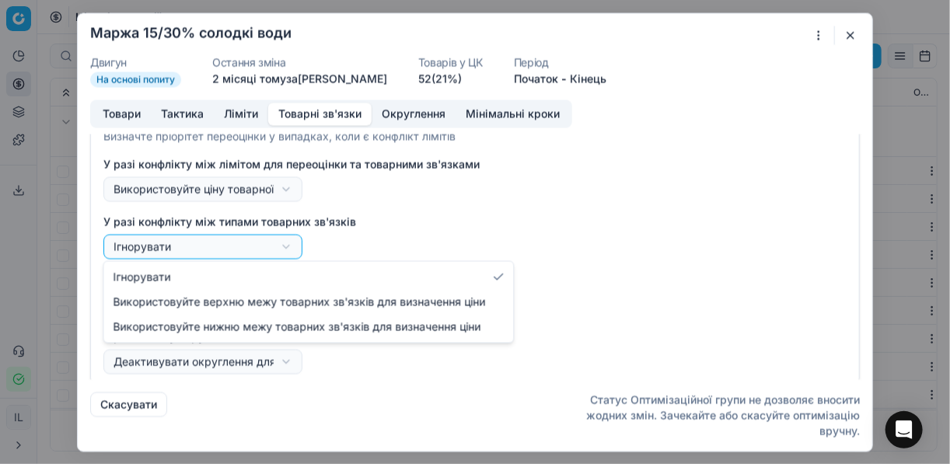
click at [286, 243] on div "Ми зберігаємо налаштування ЦК. Будь ласка, зачекайте, це може зайняти декілька …" at bounding box center [475, 232] width 950 height 464
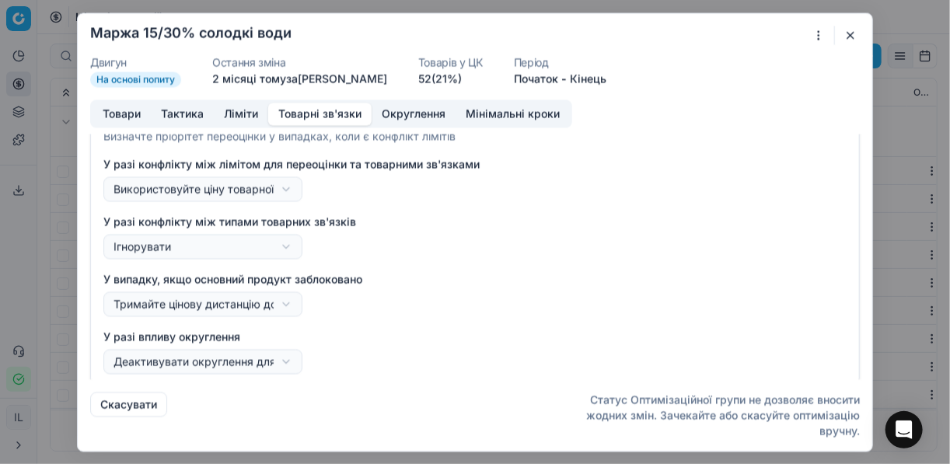
scroll to position [192, 0]
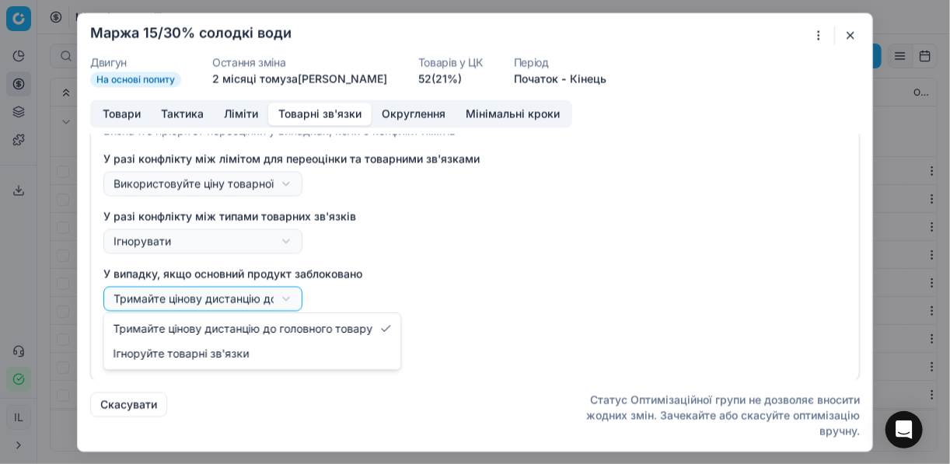
click at [285, 298] on div "Ми зберігаємо налаштування ЦК. Будь ласка, зачекайте, це може зайняти декілька …" at bounding box center [475, 232] width 950 height 464
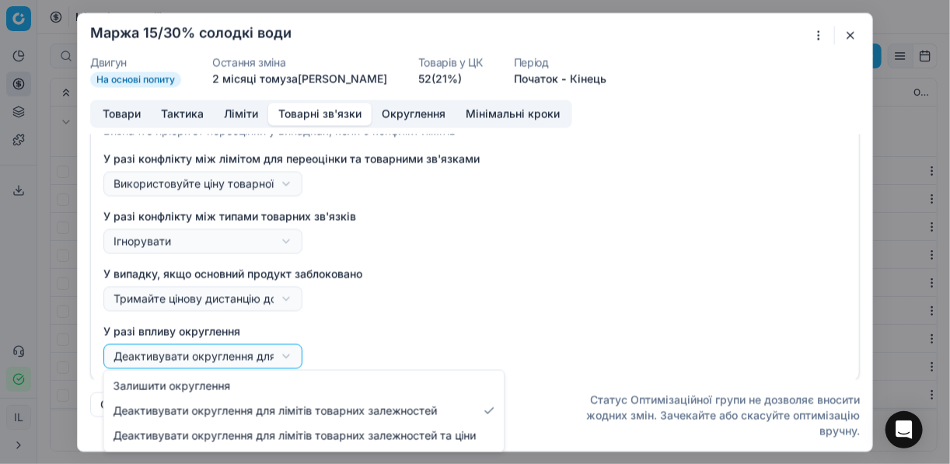
click at [284, 359] on div "Ми зберігаємо налаштування ЦК. Будь ласка, зачекайте, це може зайняти декілька …" at bounding box center [475, 232] width 950 height 464
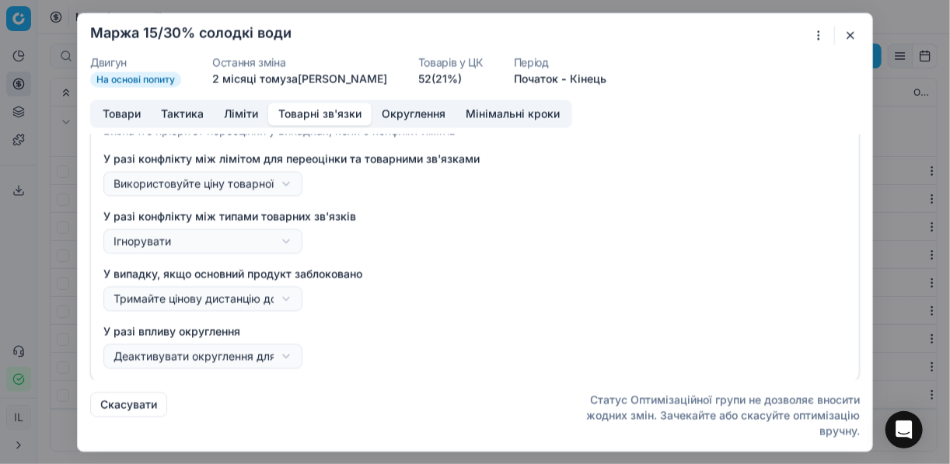
click at [710, 119] on div "Ми зберігаємо налаштування ЦК. Будь ласка, зачекайте, це може зайняти декілька …" at bounding box center [475, 232] width 950 height 464
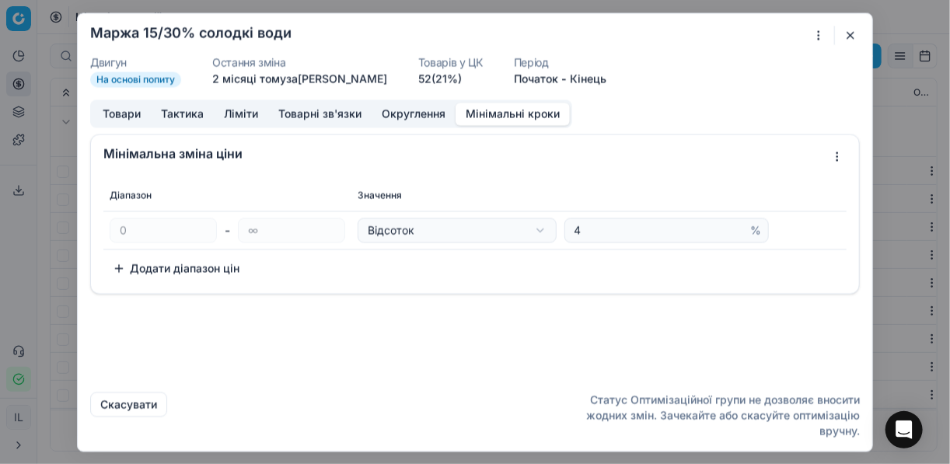
click at [506, 114] on button "Мінімальні кроки" at bounding box center [513, 114] width 114 height 23
click at [110, 117] on button "Товари" at bounding box center [122, 114] width 58 height 23
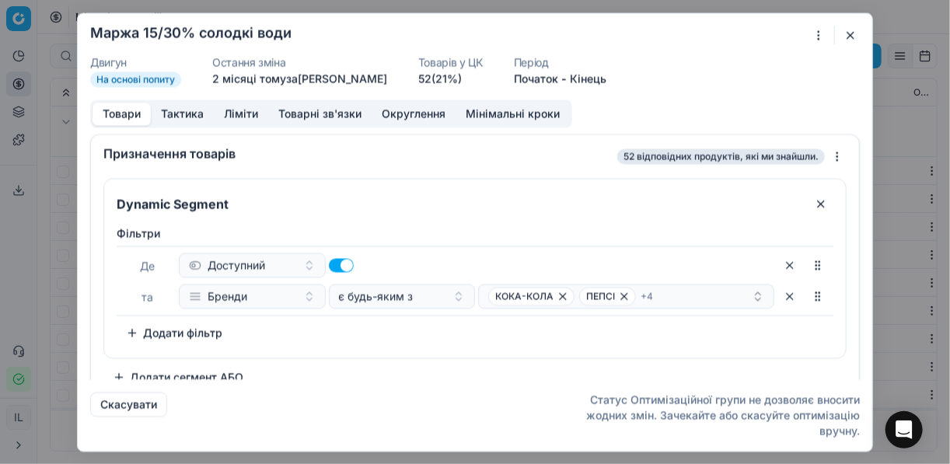
scroll to position [20, 0]
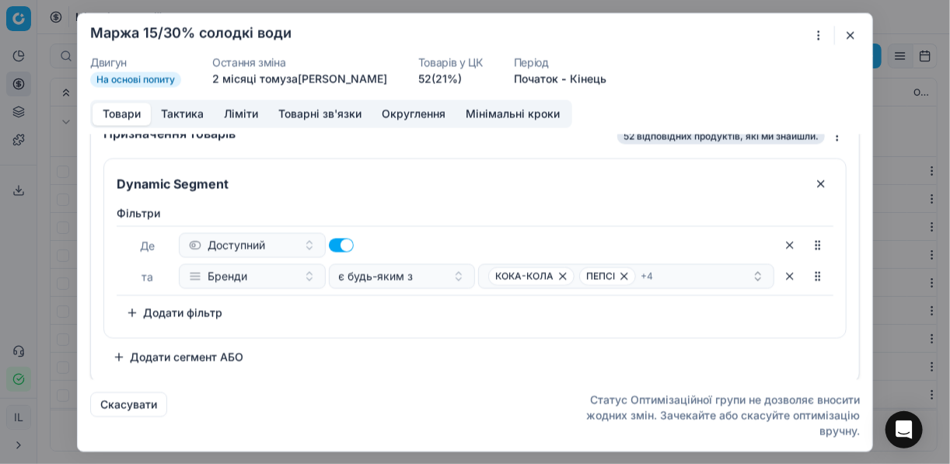
click at [186, 112] on button "Тактика" at bounding box center [182, 114] width 63 height 23
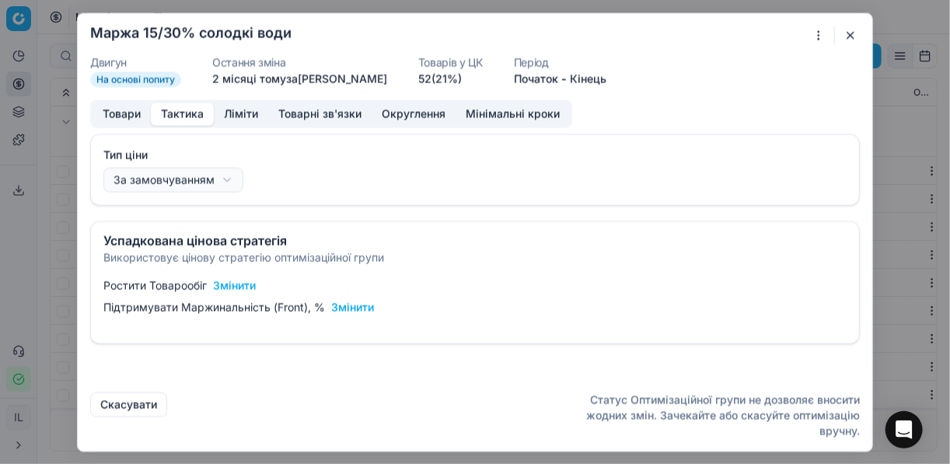
click at [710, 30] on button "button" at bounding box center [850, 35] width 19 height 19
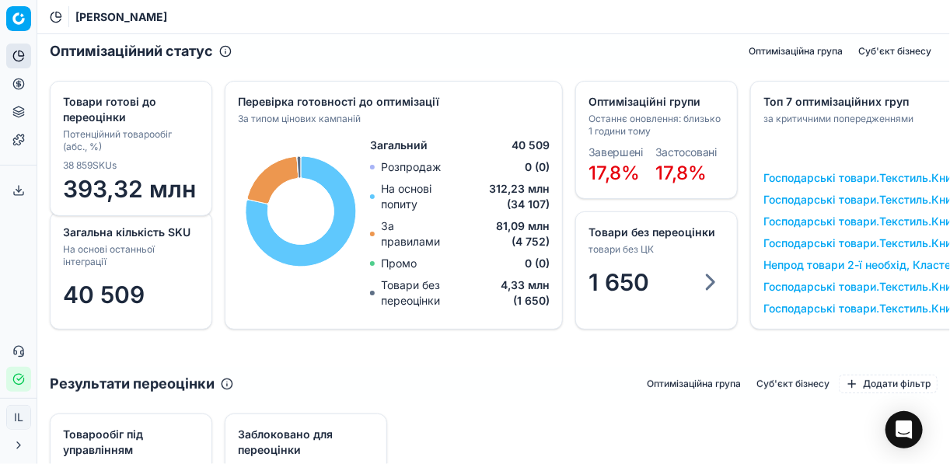
click at [19, 53] on icon at bounding box center [21, 53] width 5 height 5
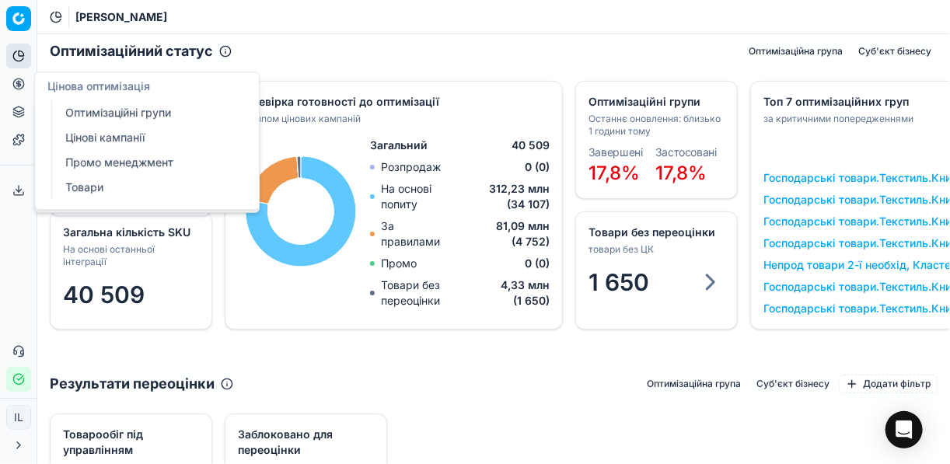
click at [7, 93] on button "Цінова оптимізація" at bounding box center [18, 84] width 25 height 25
click at [23, 86] on circle at bounding box center [18, 84] width 10 height 10
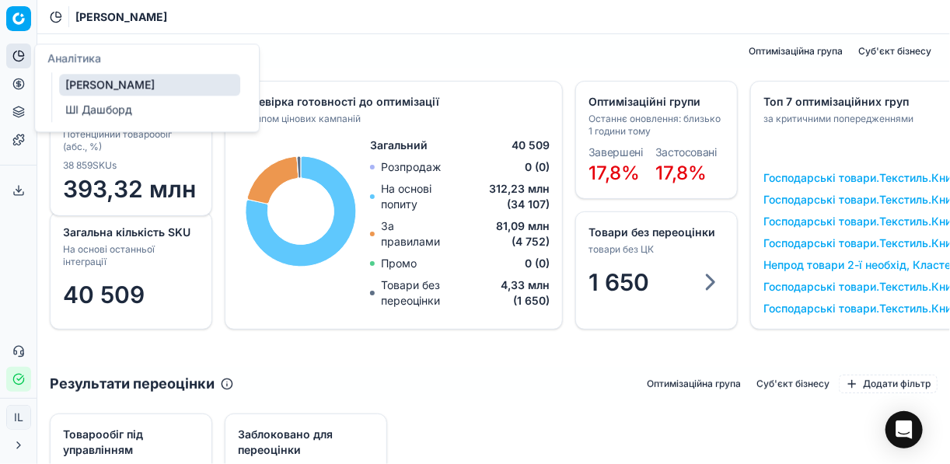
click at [17, 54] on icon at bounding box center [18, 56] width 12 height 12
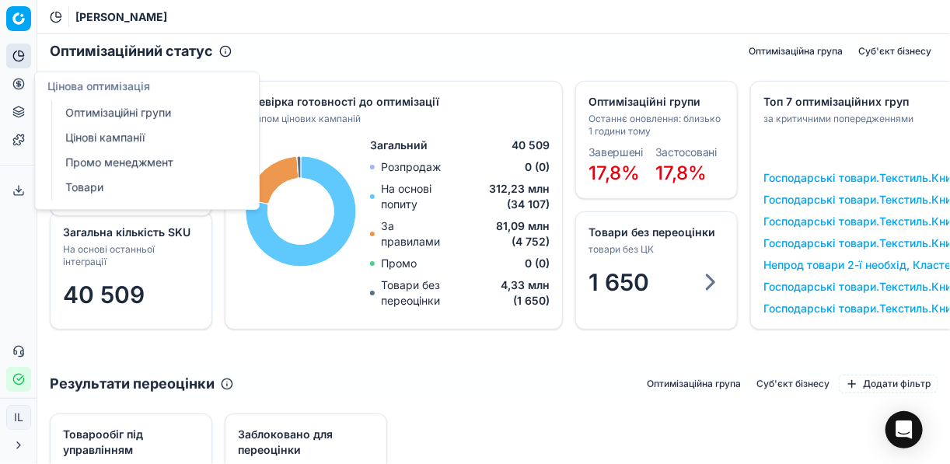
click at [20, 81] on icon at bounding box center [18, 84] width 12 height 12
click at [86, 107] on link "Оптимізаційні групи" at bounding box center [149, 113] width 181 height 22
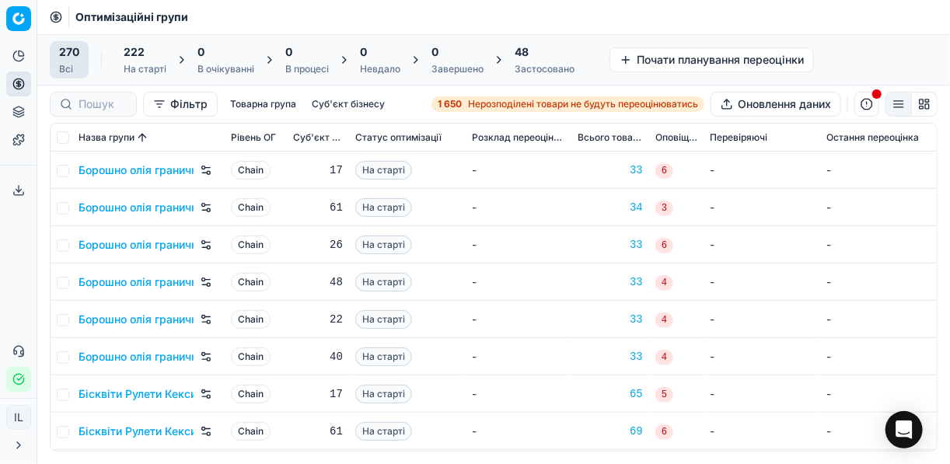
click at [488, 100] on span "Нерозподілені товари не будуть переоцінюватись" at bounding box center [583, 104] width 230 height 12
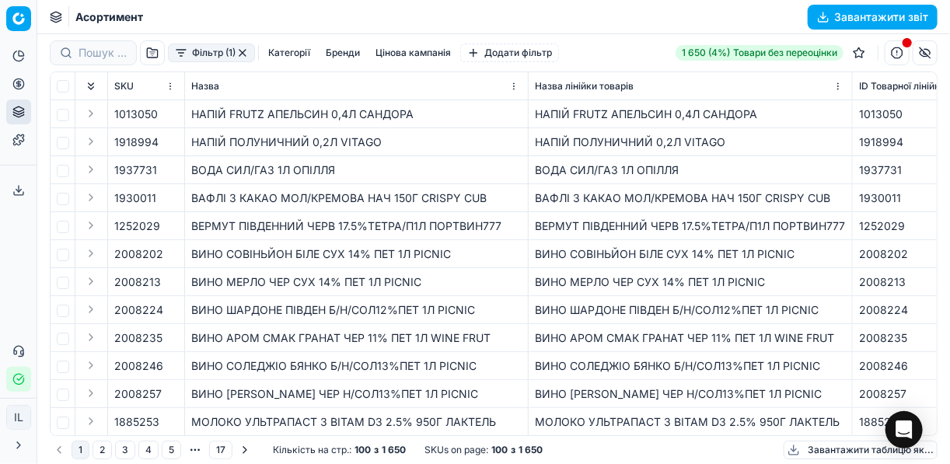
click at [180, 55] on button "Фільтр (1)" at bounding box center [211, 53] width 87 height 19
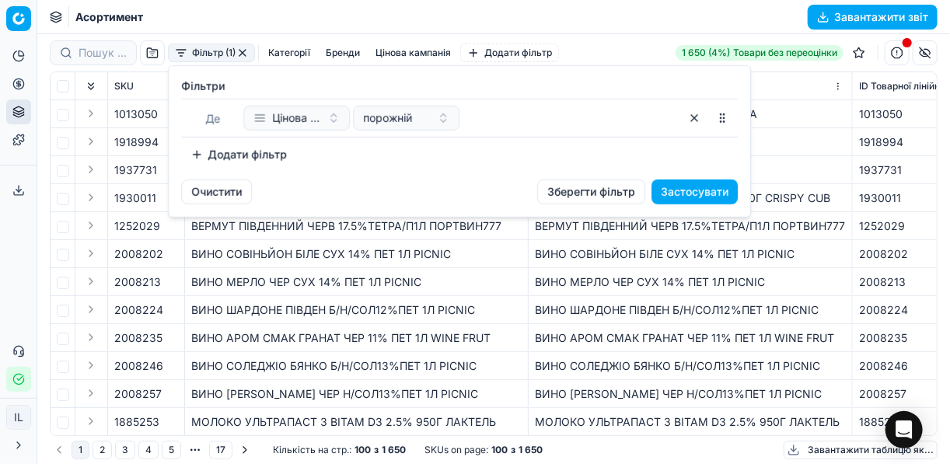
click at [198, 156] on button "Додати фільтр" at bounding box center [238, 154] width 115 height 25
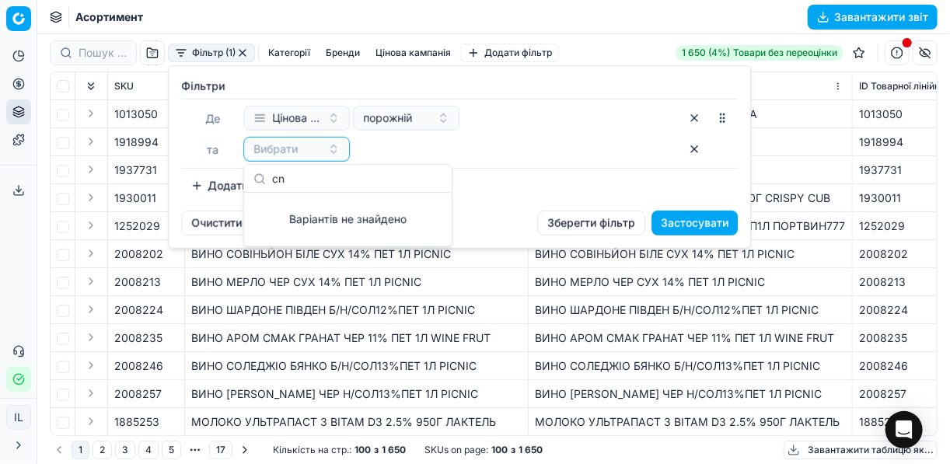
type input "c"
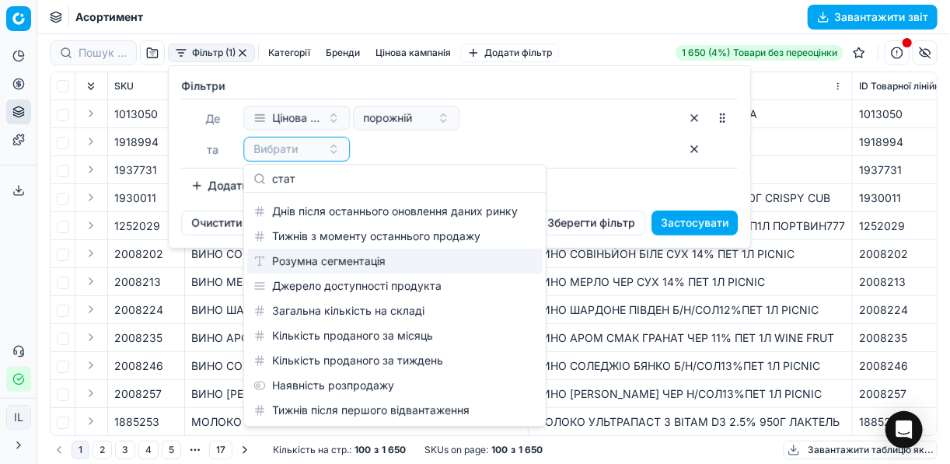
scroll to position [22, 0]
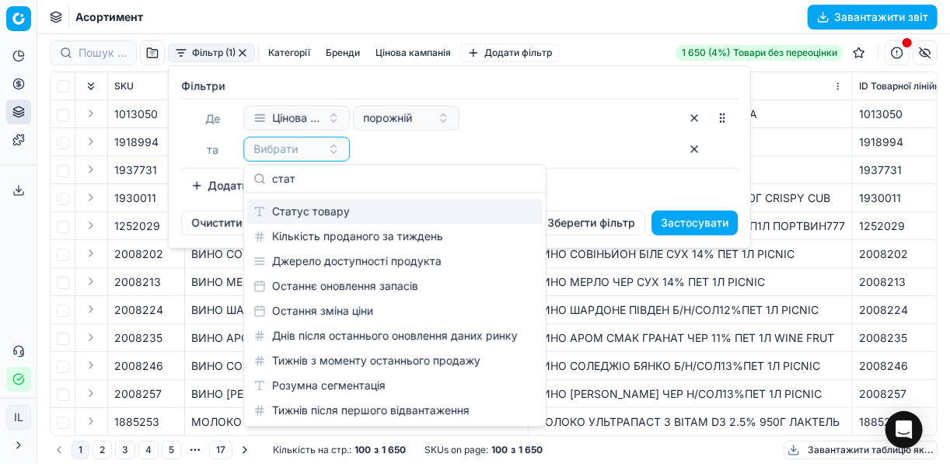
type input "стат"
click at [322, 212] on div "Статус товару" at bounding box center [395, 211] width 296 height 25
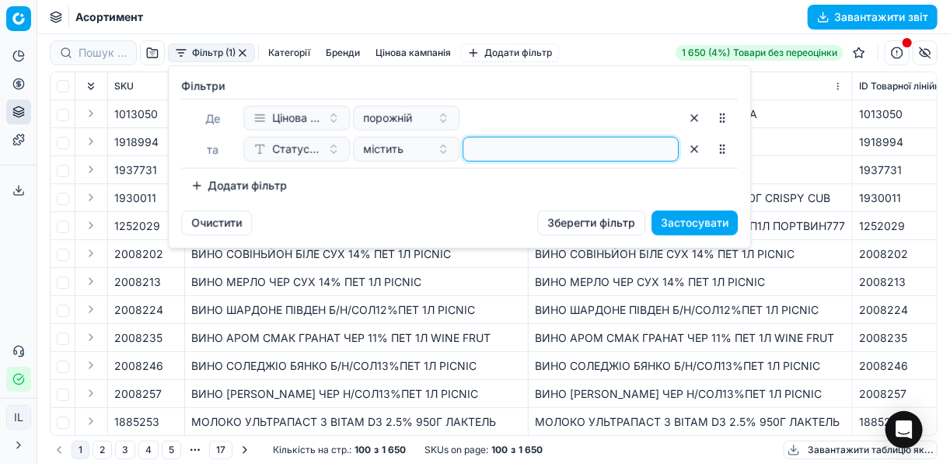
click at [502, 154] on input at bounding box center [571, 149] width 202 height 23
type input "1"
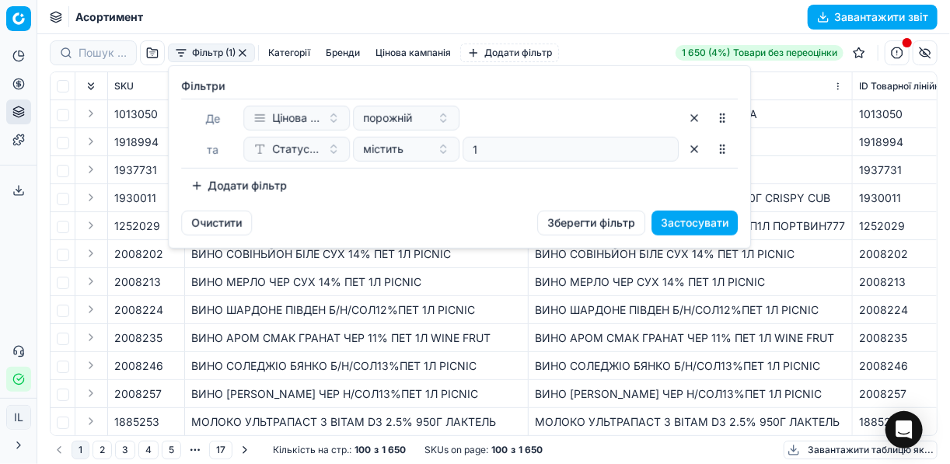
click at [194, 177] on button "Додати фільтр" at bounding box center [238, 185] width 115 height 25
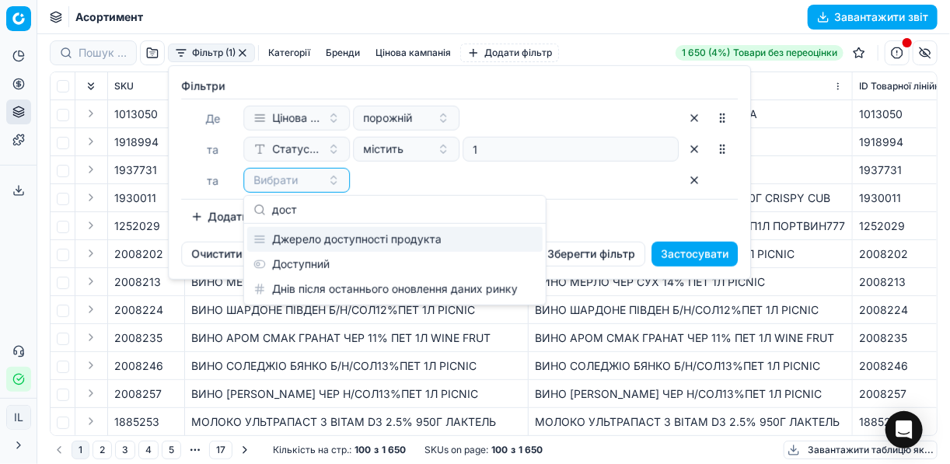
type input "дост"
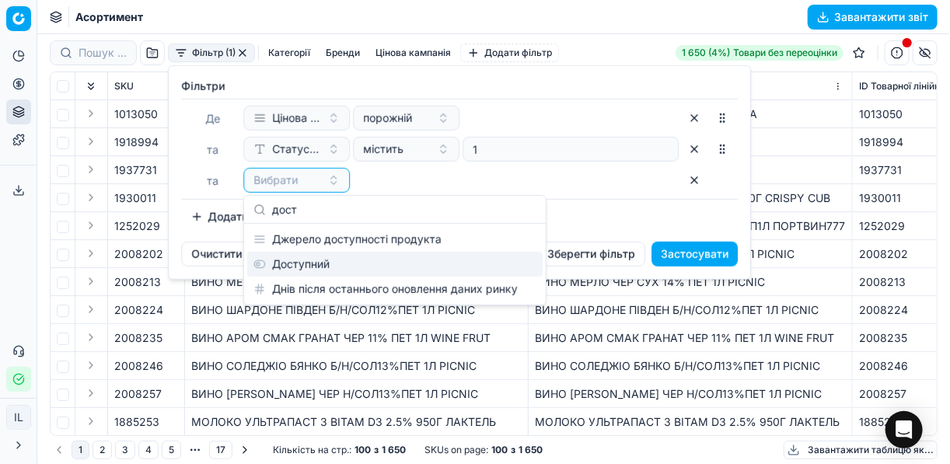
click at [299, 264] on div "Доступний" at bounding box center [395, 264] width 296 height 25
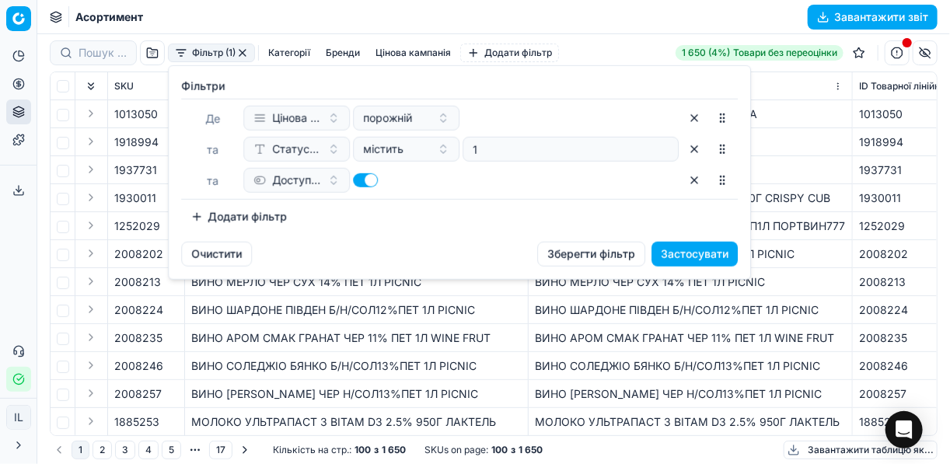
click at [205, 219] on button "Додати фільтр" at bounding box center [238, 217] width 115 height 25
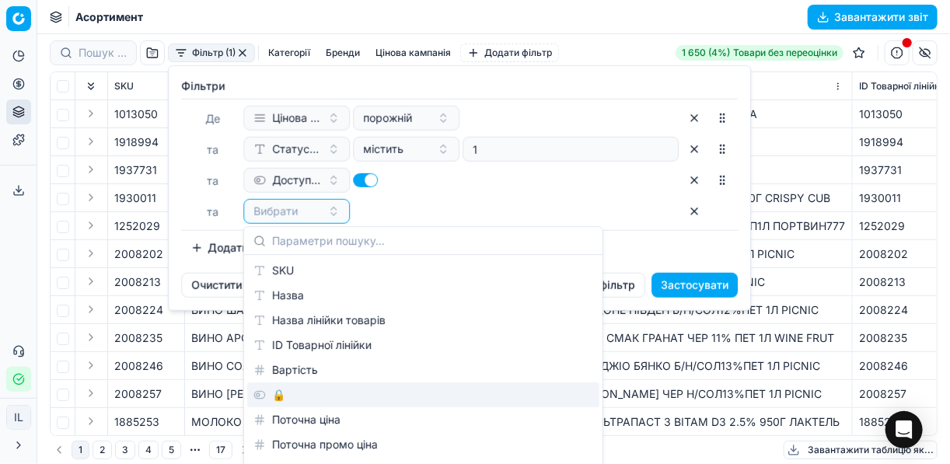
click at [292, 396] on div "🔒" at bounding box center [423, 395] width 352 height 25
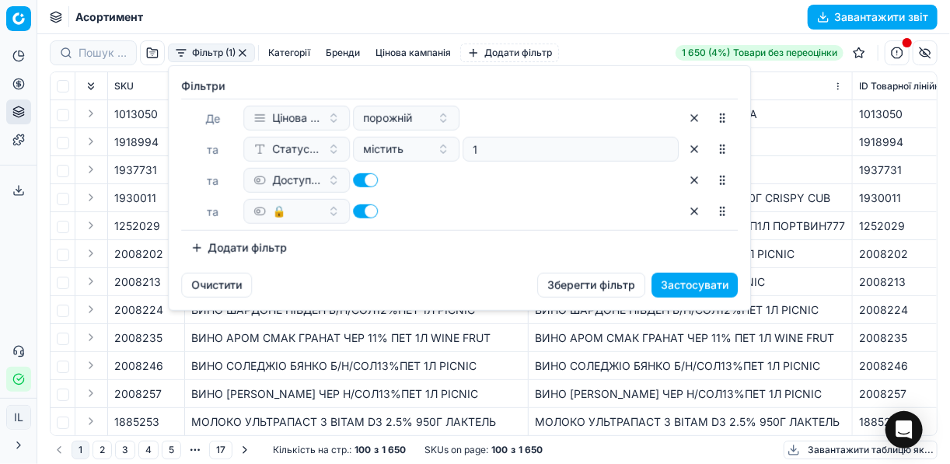
click at [360, 208] on button "button" at bounding box center [365, 212] width 25 height 14
click at [683, 284] on button "Застосувати" at bounding box center [695, 285] width 86 height 25
